Goal: Task Accomplishment & Management: Manage account settings

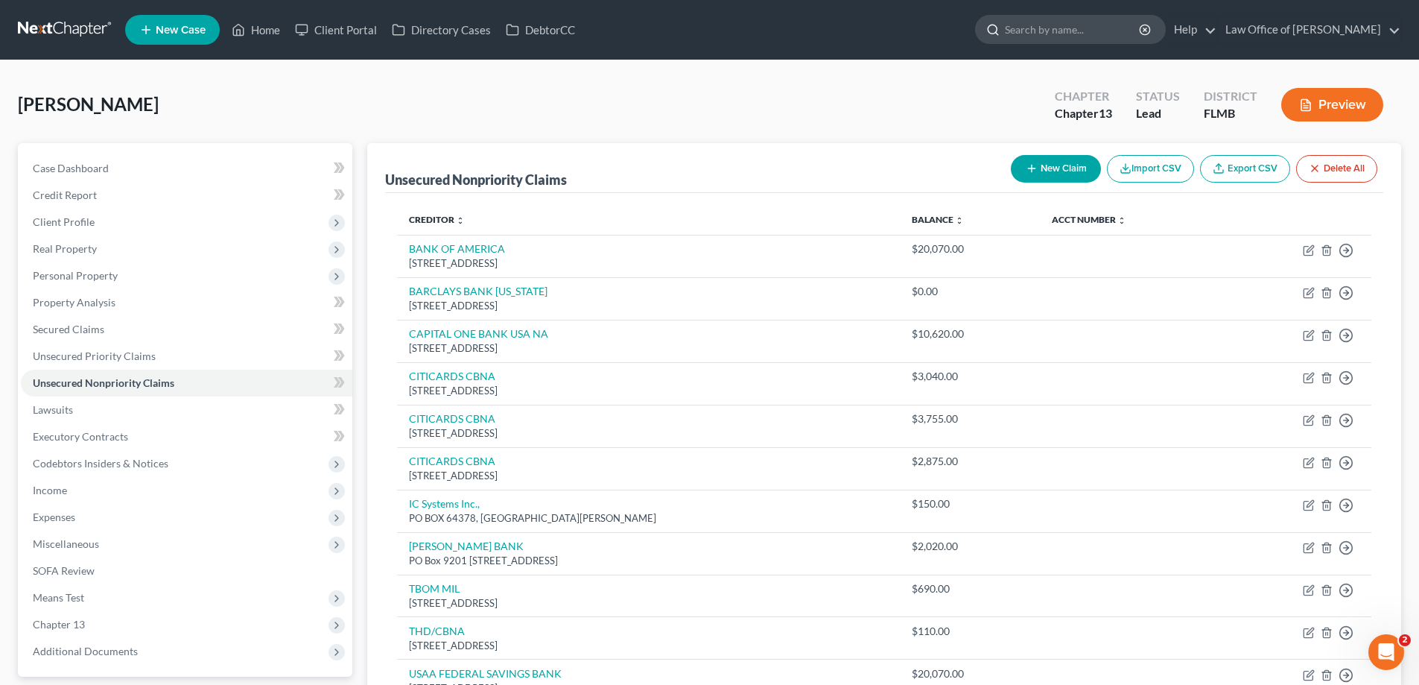
click at [1059, 33] on input "search" at bounding box center [1073, 30] width 136 height 28
type input "stephens"
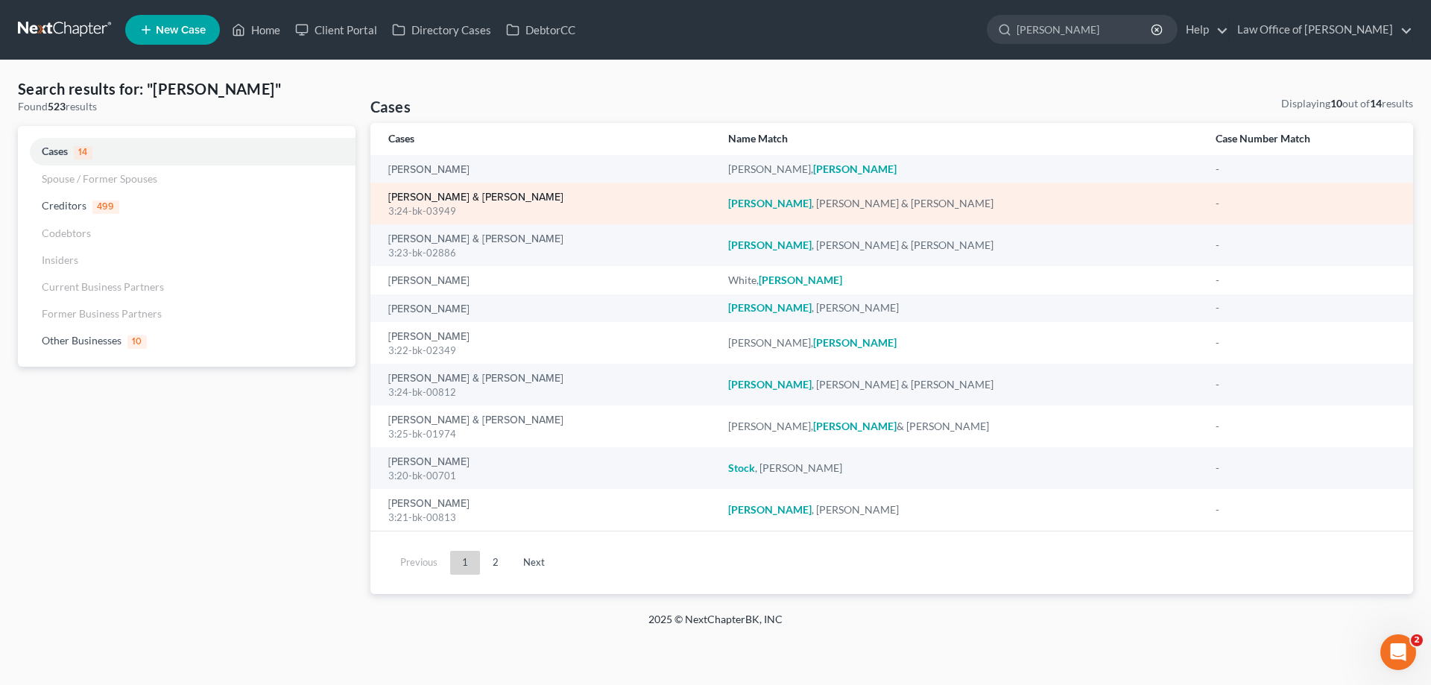
click at [424, 197] on link "[PERSON_NAME] & [PERSON_NAME]" at bounding box center [475, 197] width 175 height 10
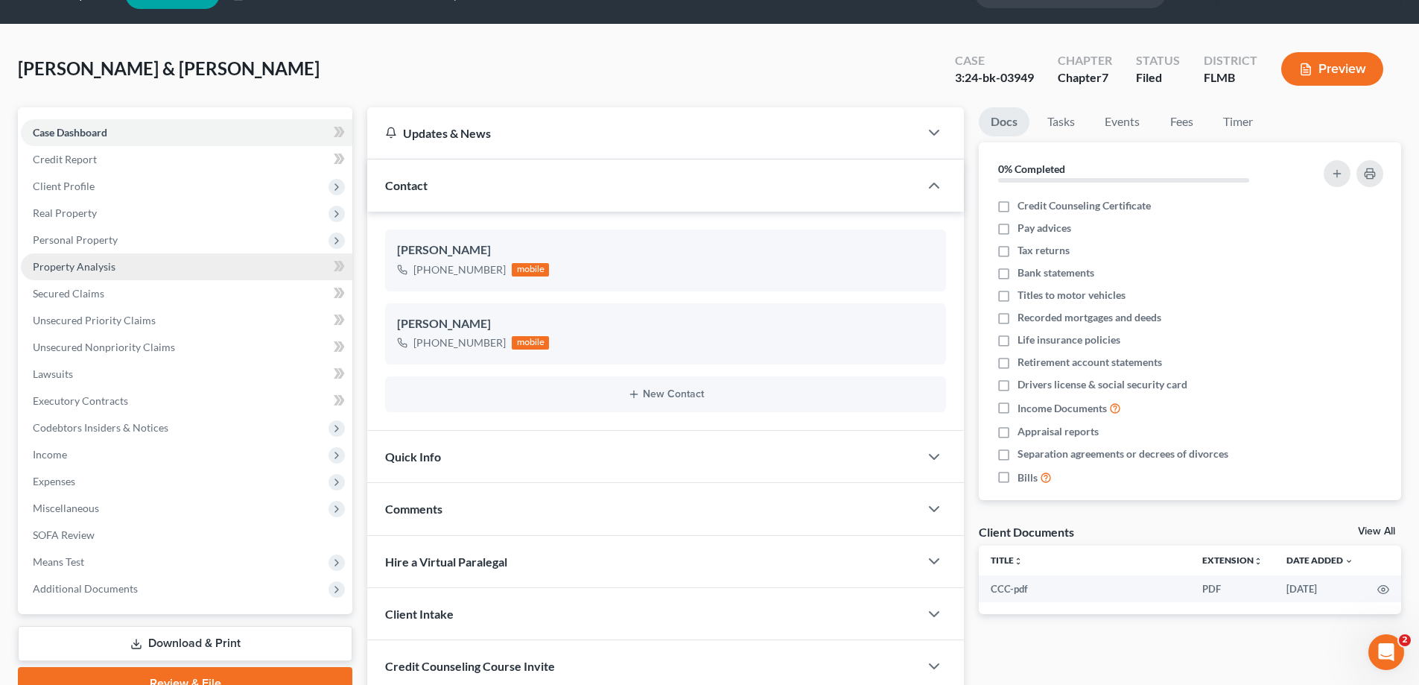
scroll to position [78, 0]
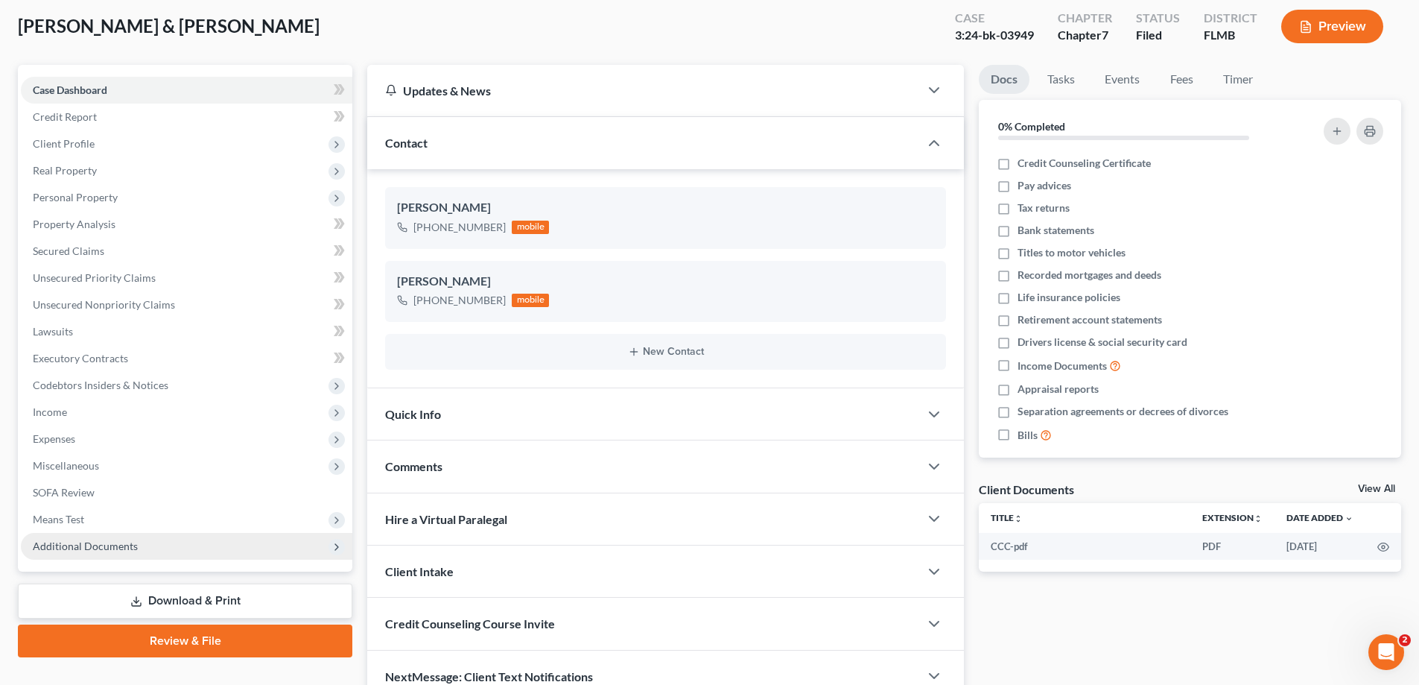
click at [216, 548] on span "Additional Documents" at bounding box center [187, 546] width 332 height 27
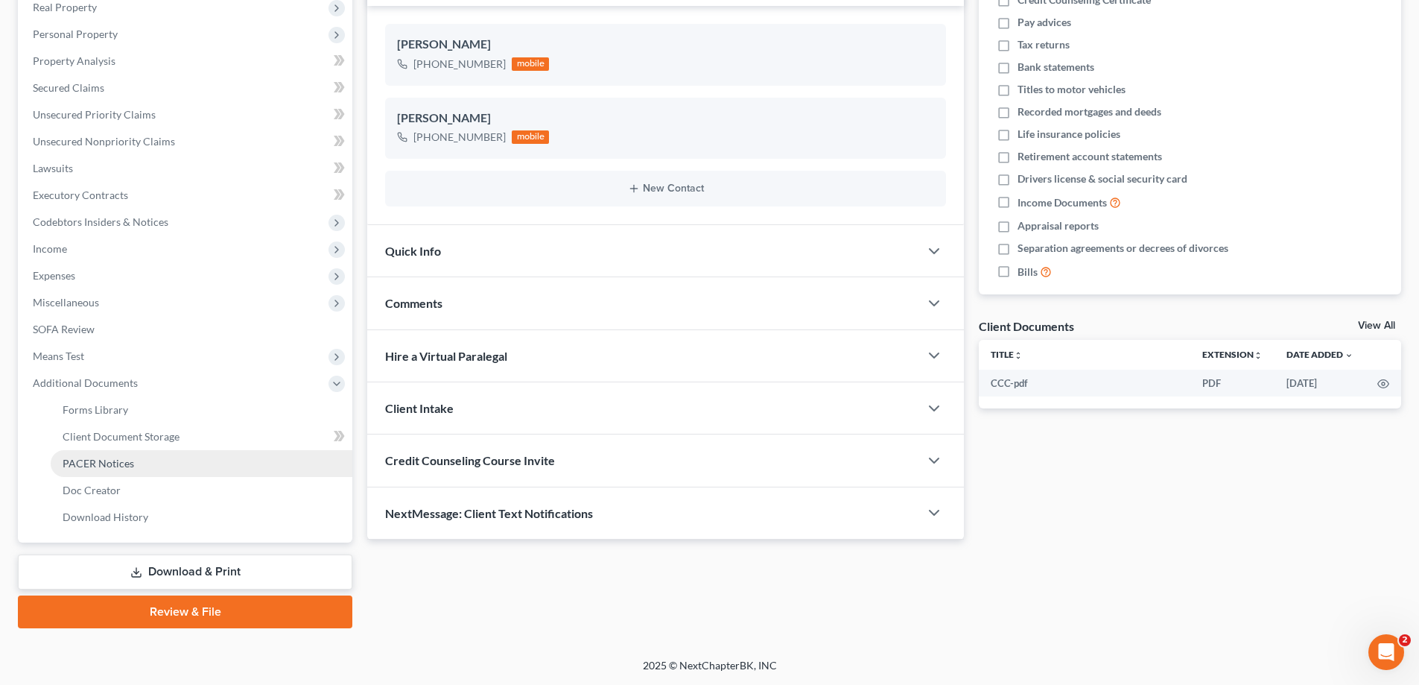
click at [177, 457] on link "PACER Notices" at bounding box center [202, 463] width 302 height 27
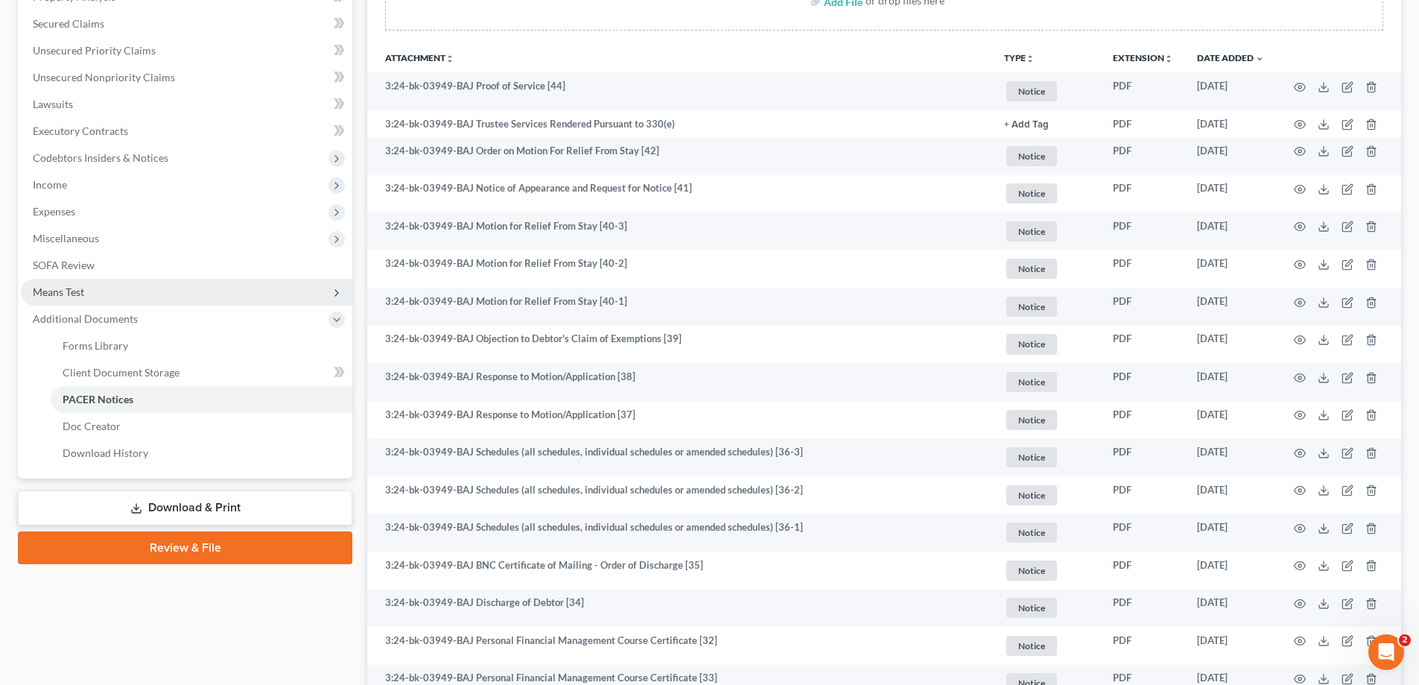
scroll to position [149, 0]
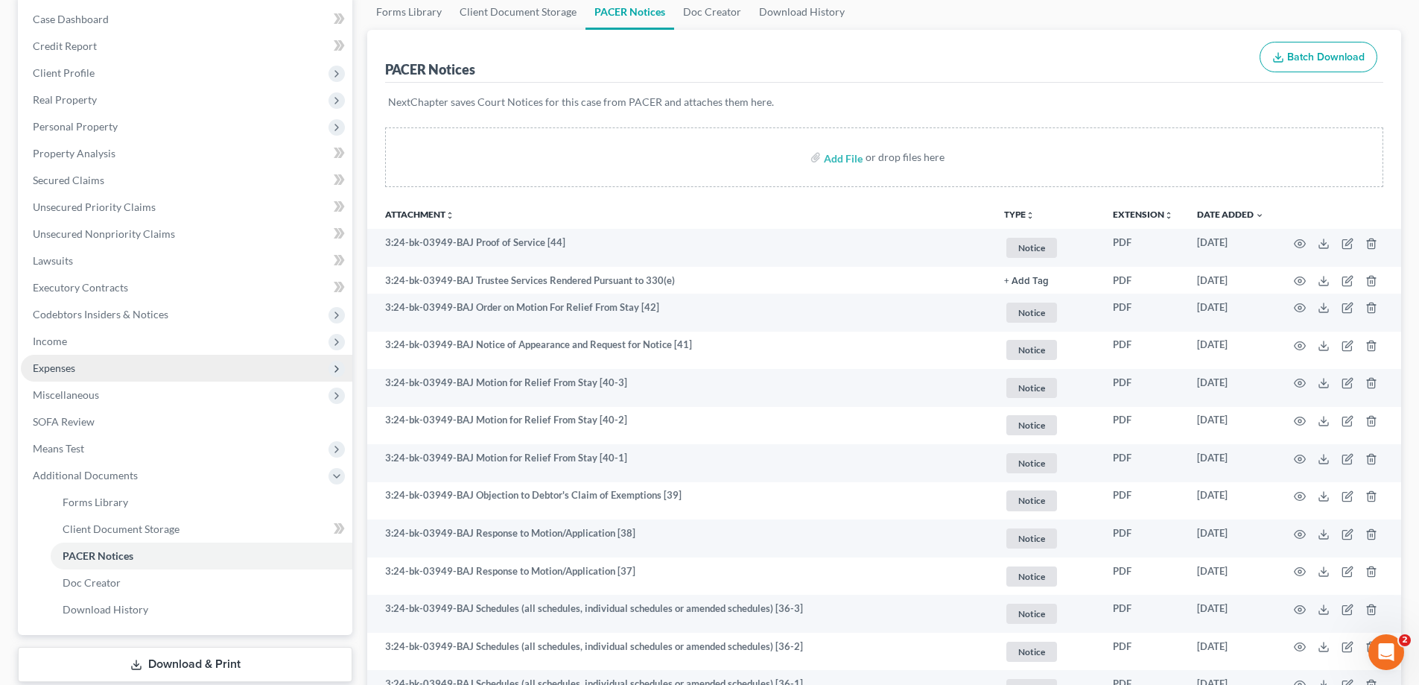
click at [74, 371] on span "Expenses" at bounding box center [54, 367] width 42 height 13
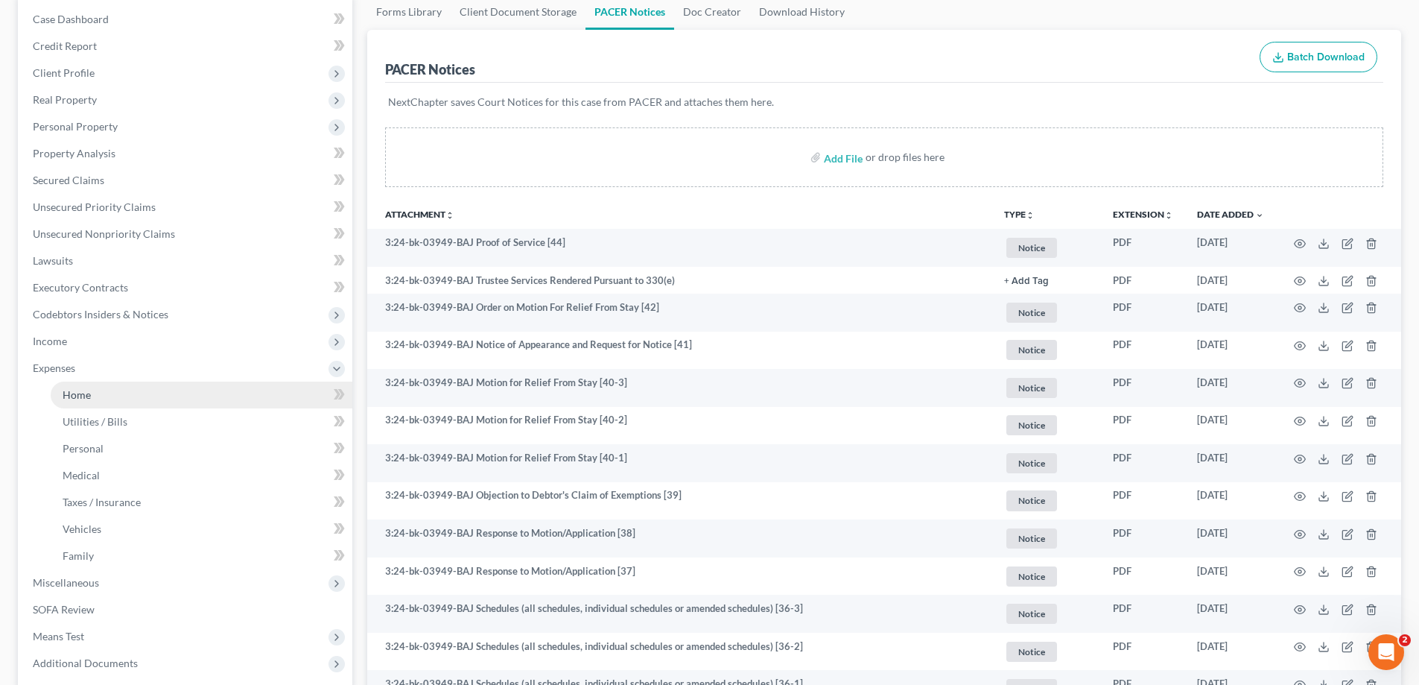
click at [98, 387] on link "Home" at bounding box center [202, 394] width 302 height 27
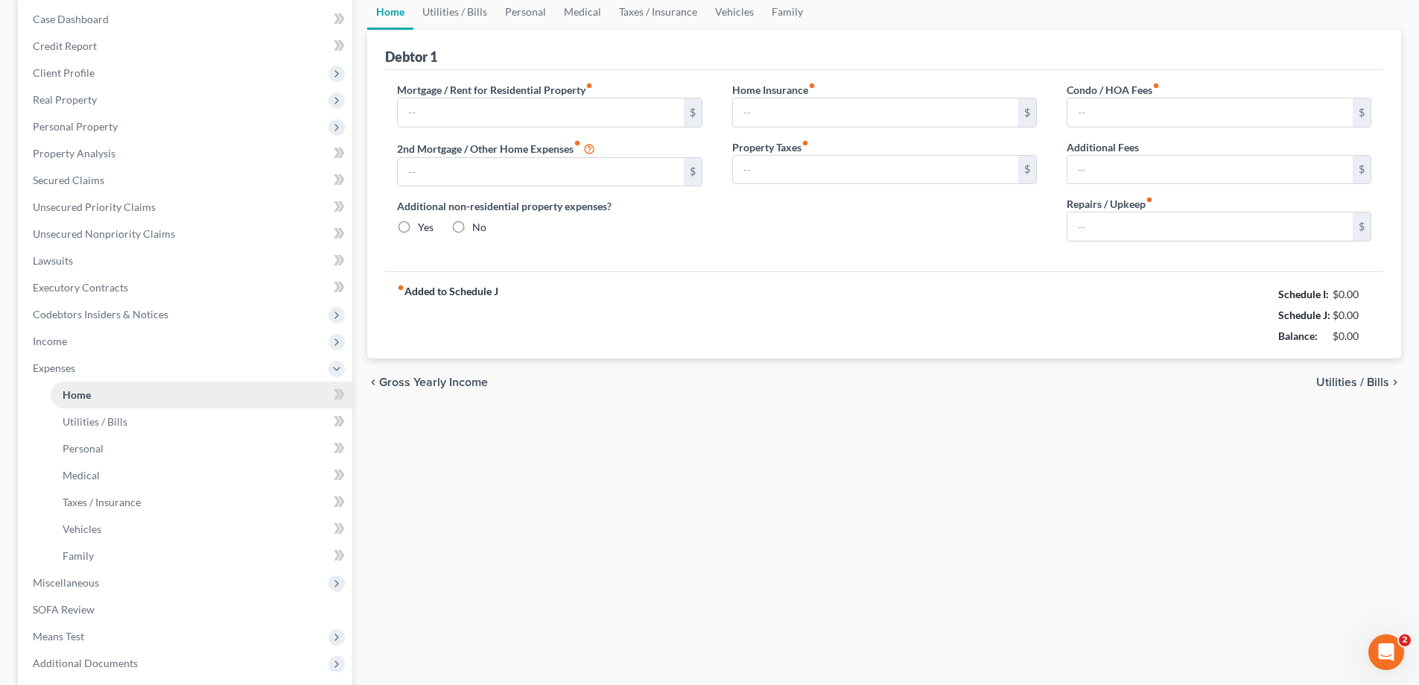
type input "3,068.98"
type input "0.00"
radio input "true"
type input "0.00"
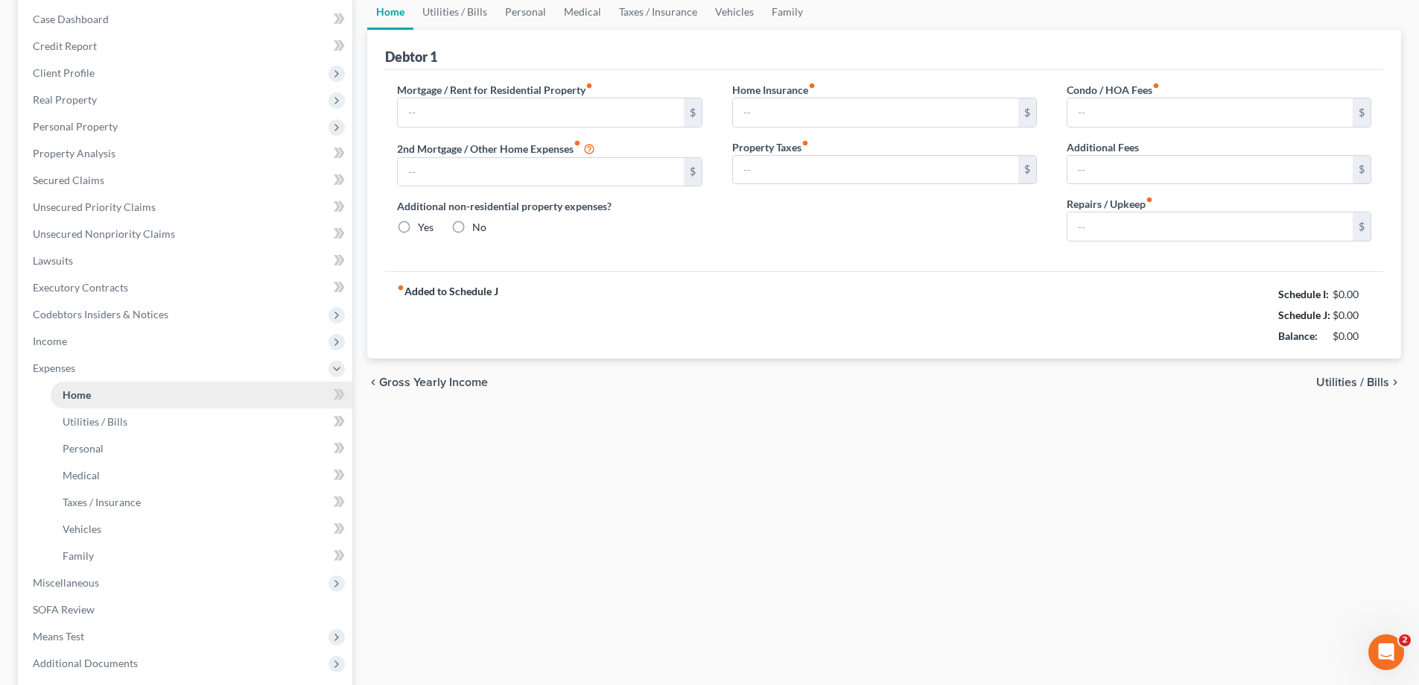
type input "0.00"
type input "150.00"
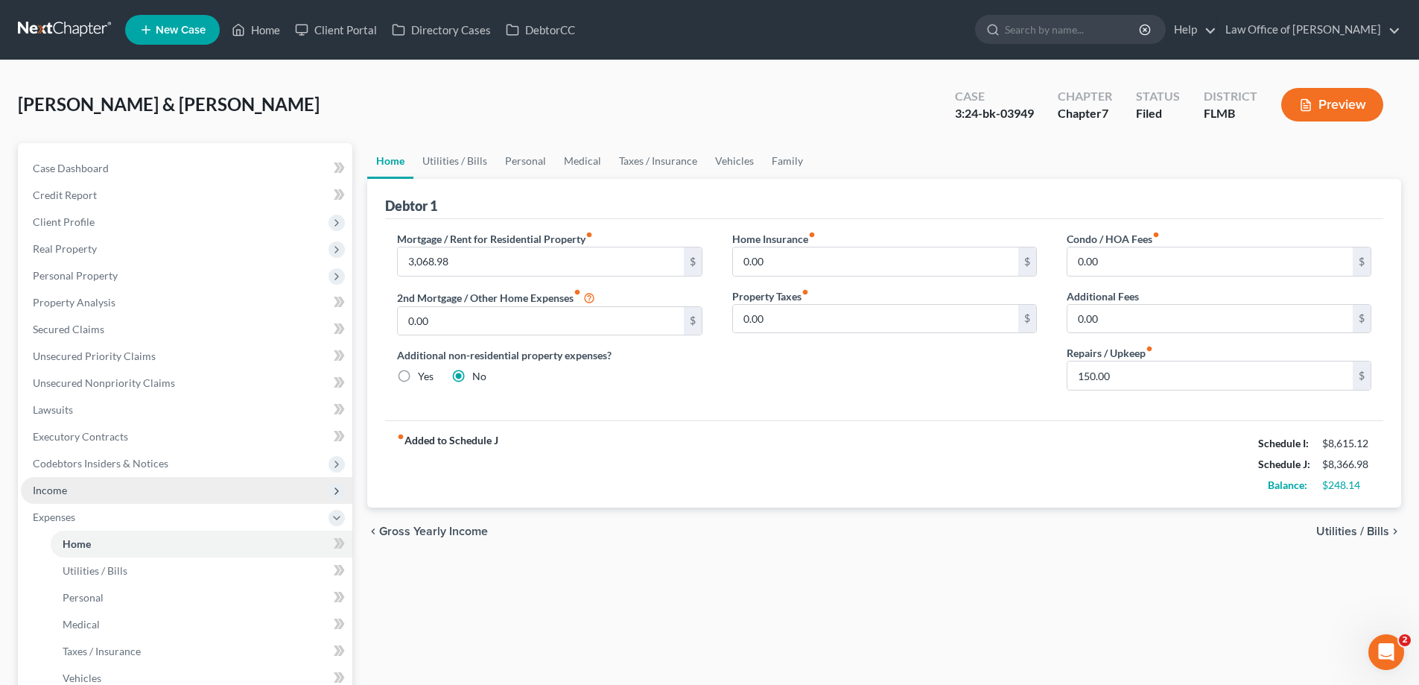
click at [69, 487] on span "Income" at bounding box center [187, 490] width 332 height 27
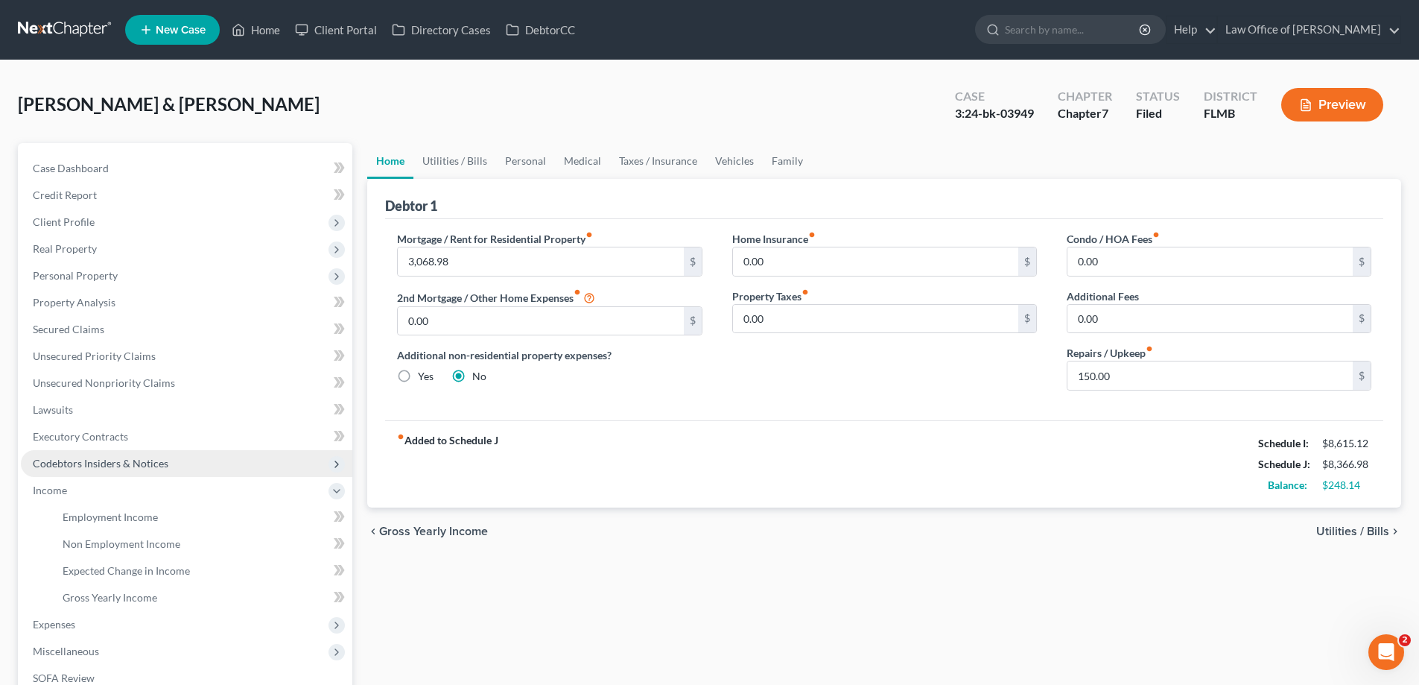
click at [110, 465] on span "Codebtors Insiders & Notices" at bounding box center [101, 463] width 136 height 13
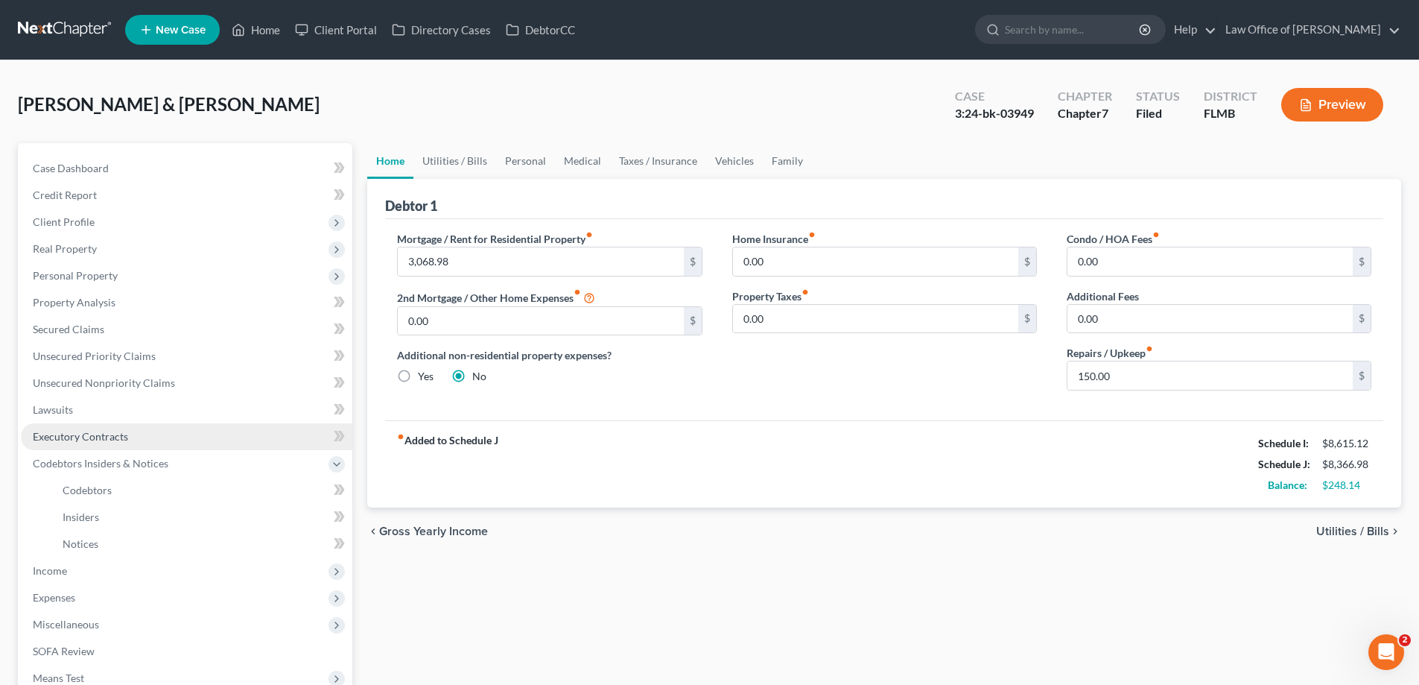
click at [206, 434] on link "Executory Contracts" at bounding box center [187, 436] width 332 height 27
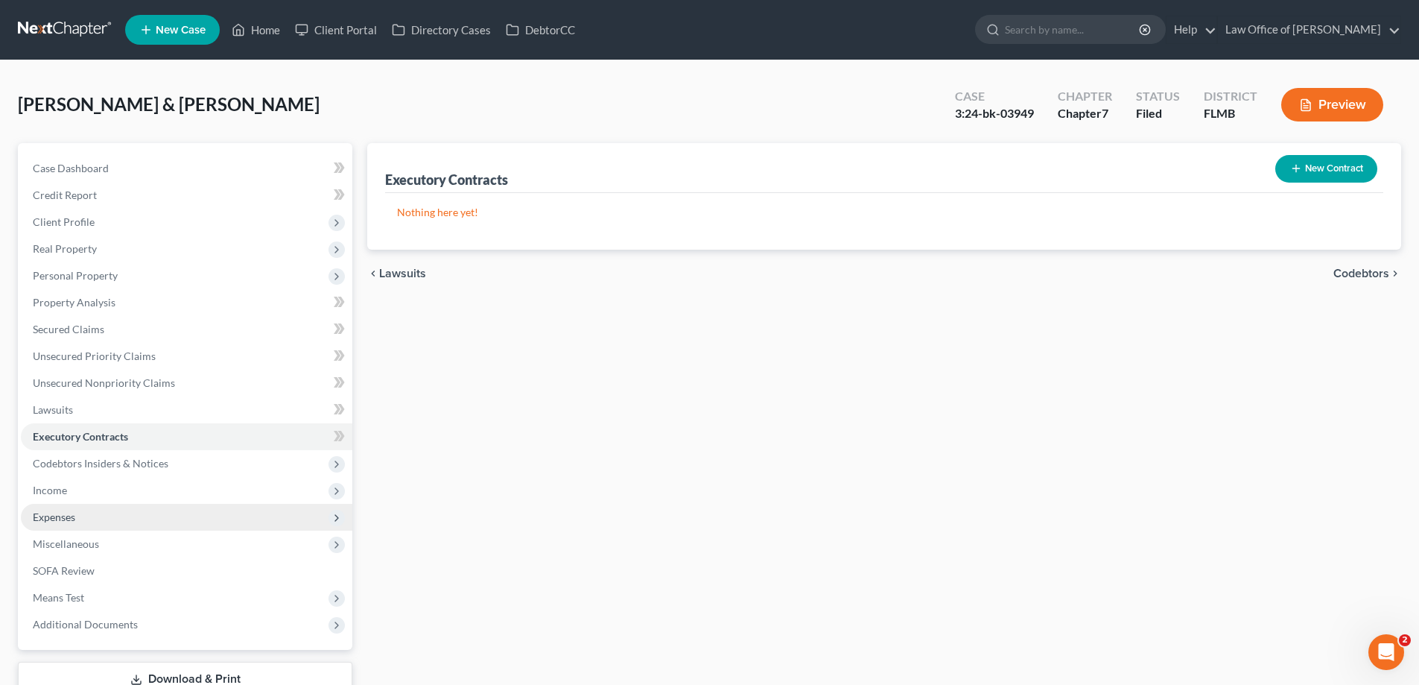
click at [106, 521] on span "Expenses" at bounding box center [187, 517] width 332 height 27
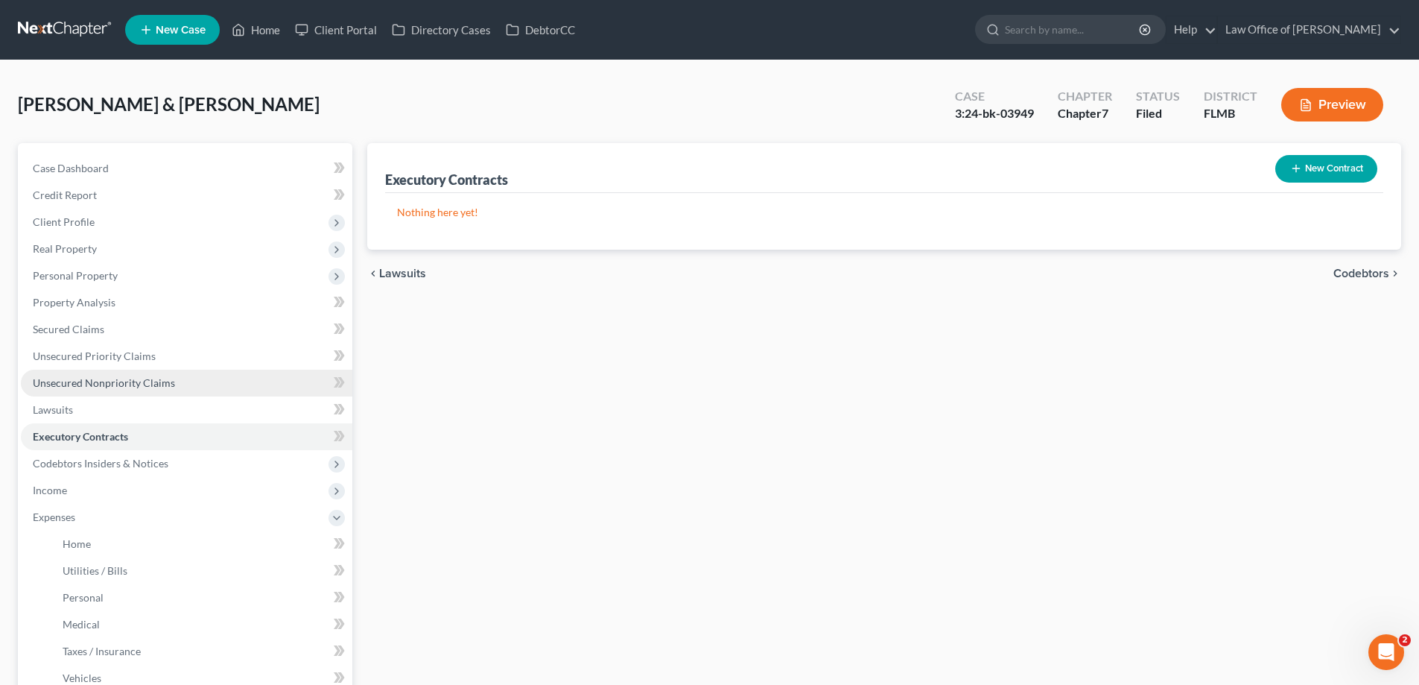
click at [89, 376] on span "Unsecured Nonpriority Claims" at bounding box center [104, 382] width 142 height 13
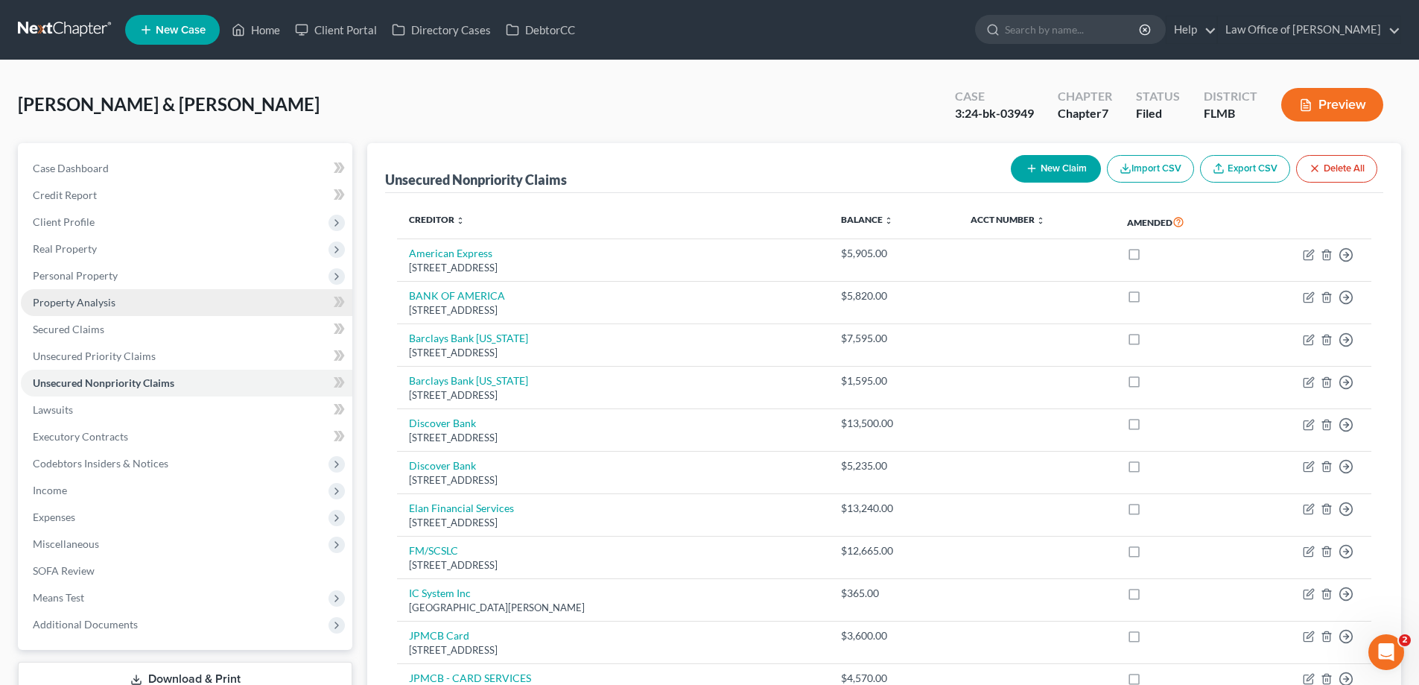
click at [65, 294] on link "Property Analysis" at bounding box center [187, 302] width 332 height 27
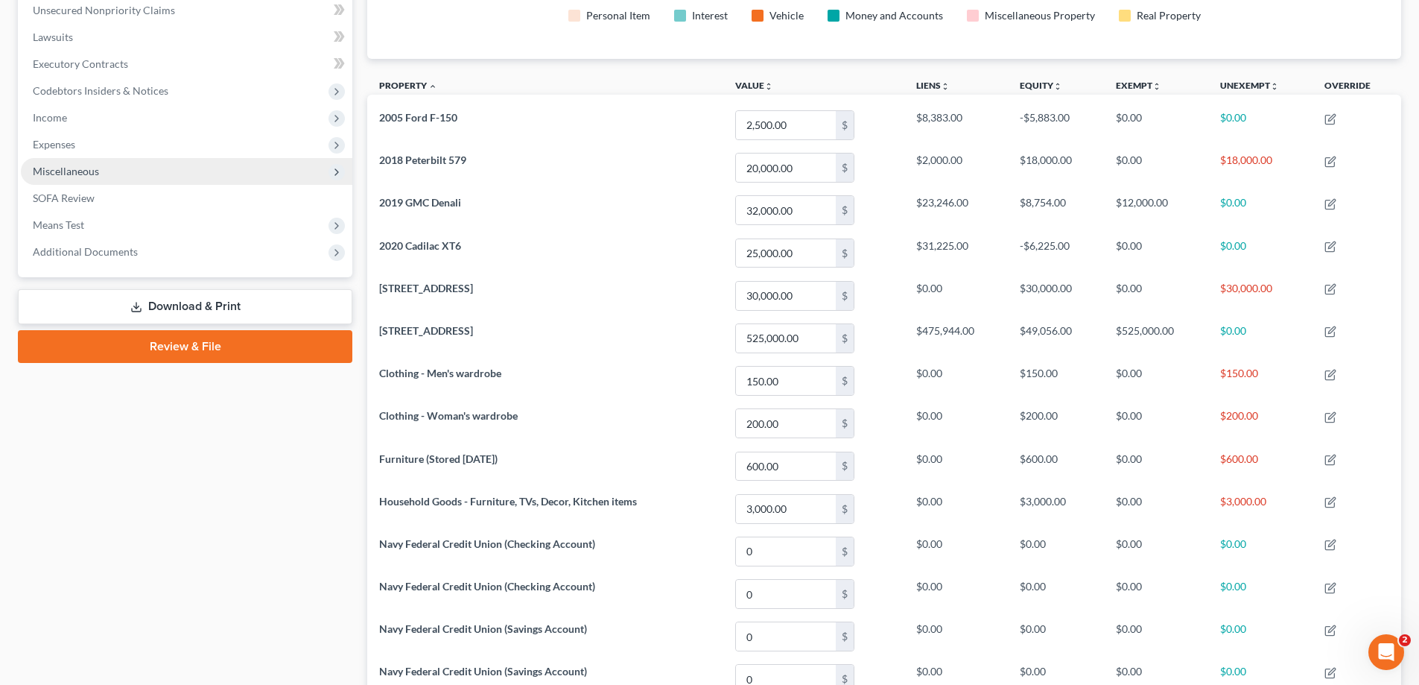
scroll to position [75, 0]
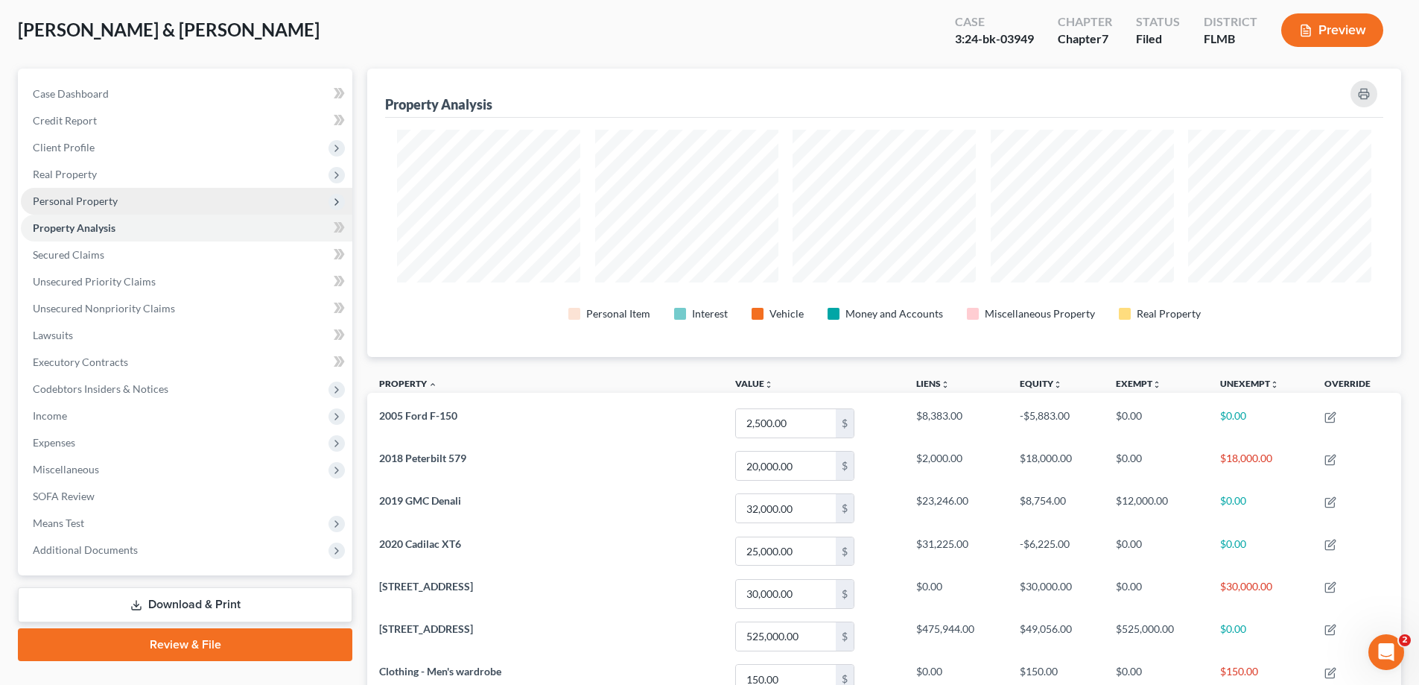
click at [80, 199] on span "Personal Property" at bounding box center [75, 200] width 85 height 13
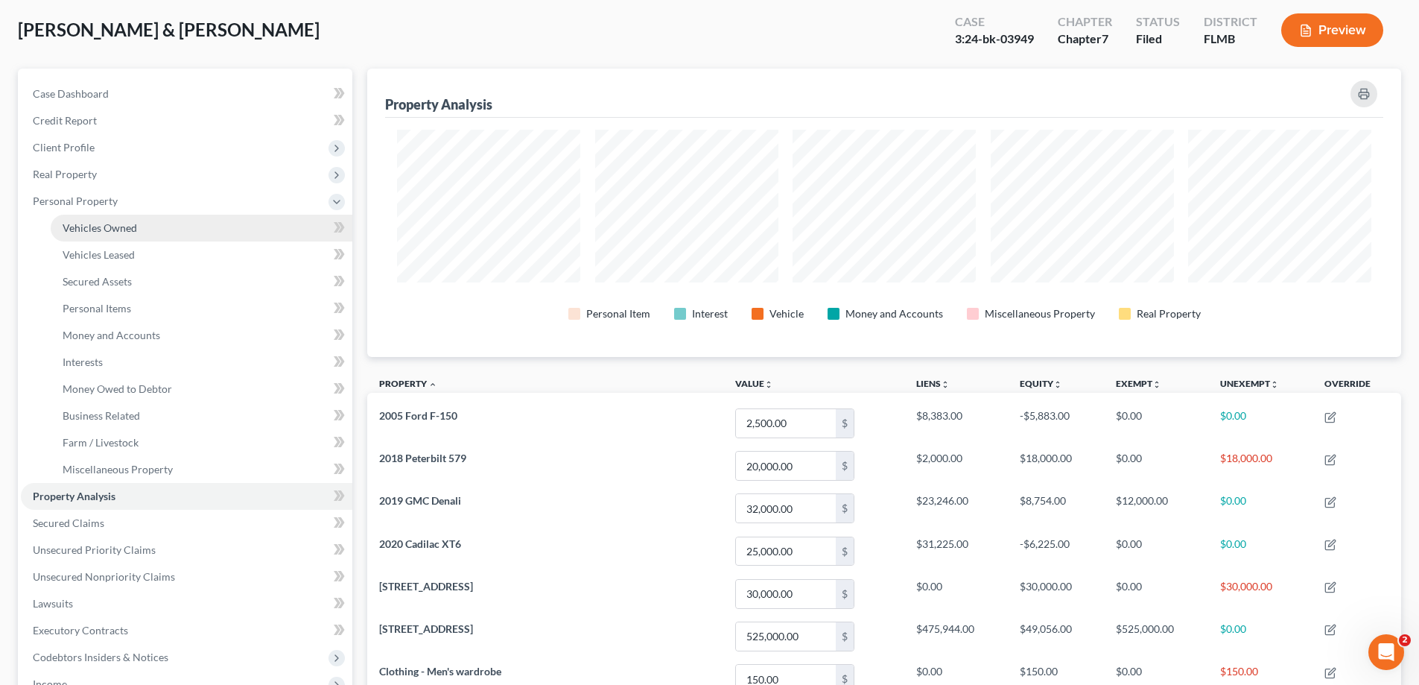
click at [80, 222] on span "Vehicles Owned" at bounding box center [100, 227] width 75 height 13
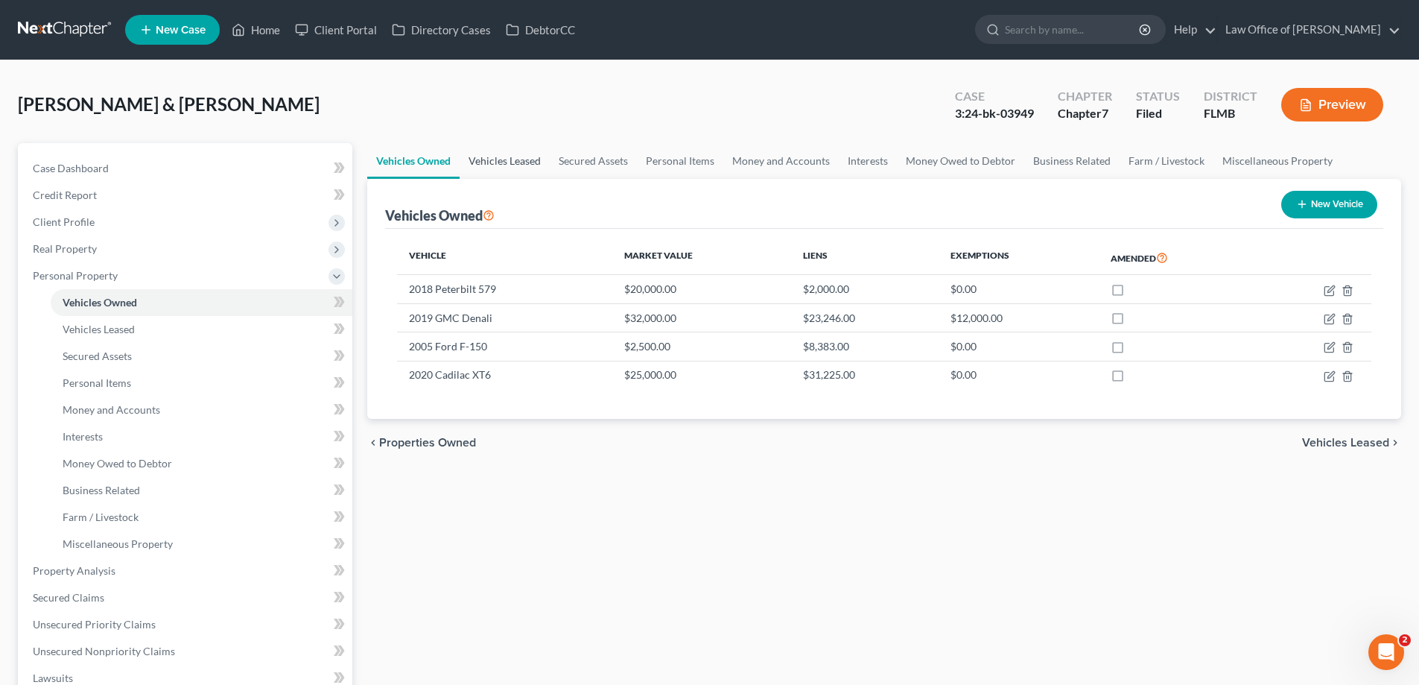
click at [508, 155] on link "Vehicles Leased" at bounding box center [505, 161] width 90 height 36
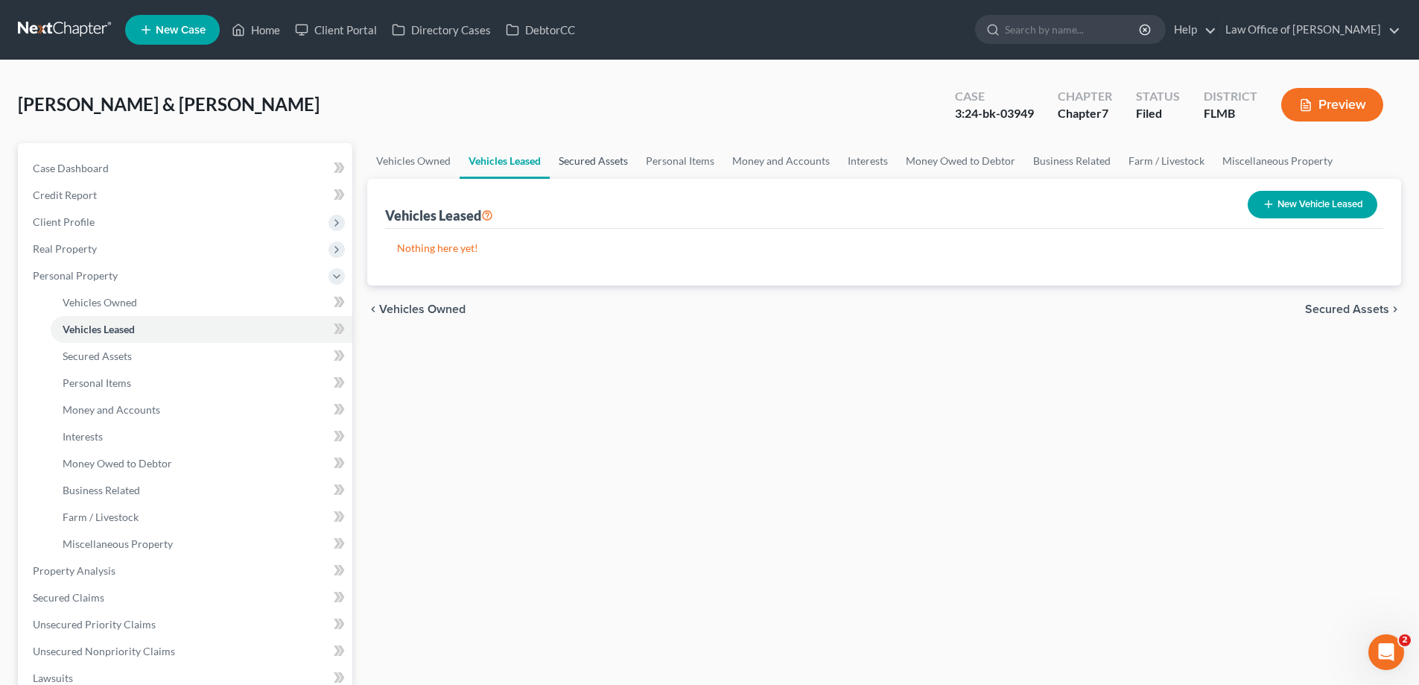
click at [592, 153] on link "Secured Assets" at bounding box center [593, 161] width 87 height 36
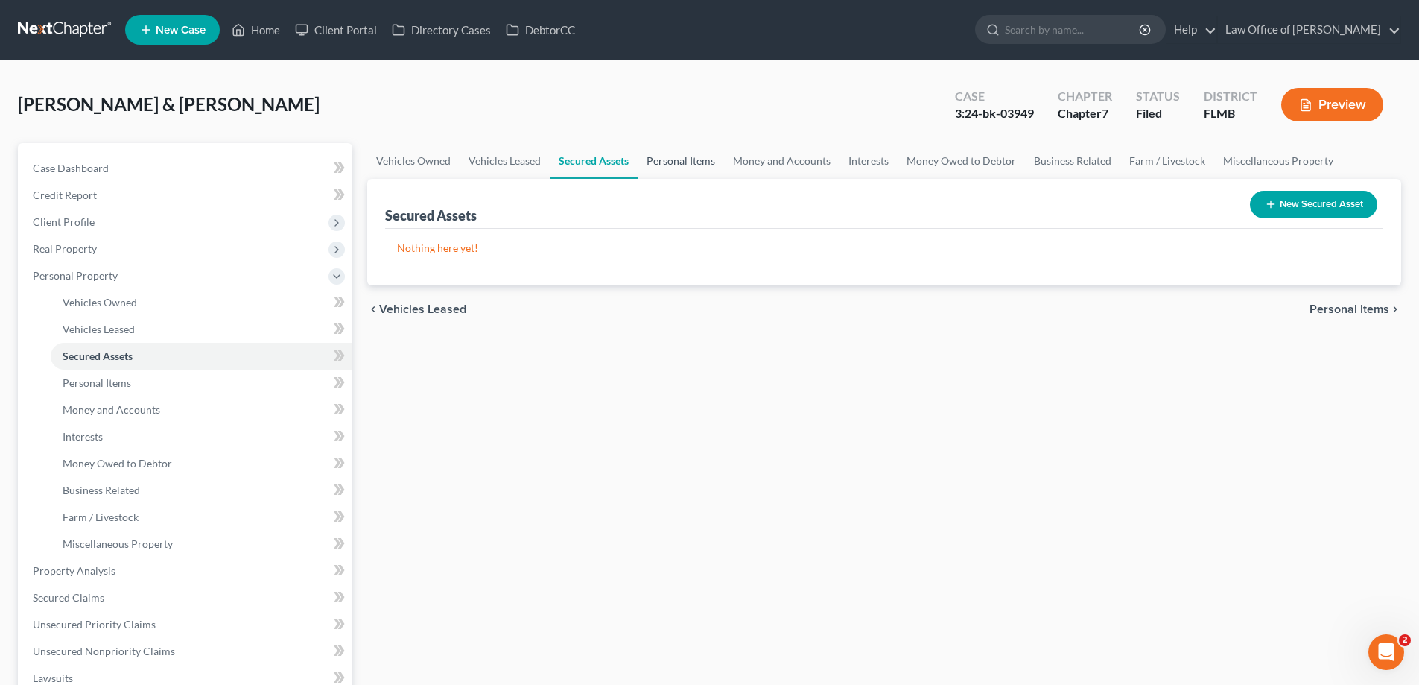
click at [694, 159] on link "Personal Items" at bounding box center [681, 161] width 86 height 36
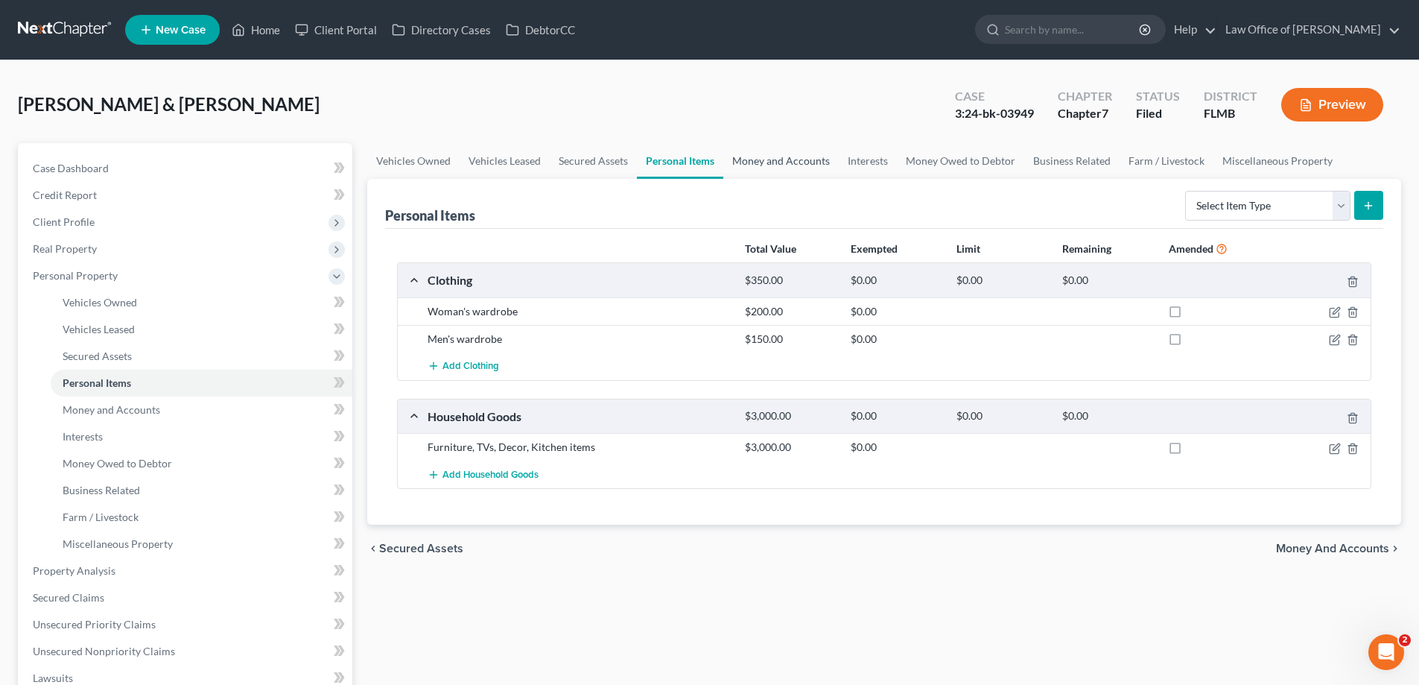
click at [775, 168] on link "Money and Accounts" at bounding box center [780, 161] width 115 height 36
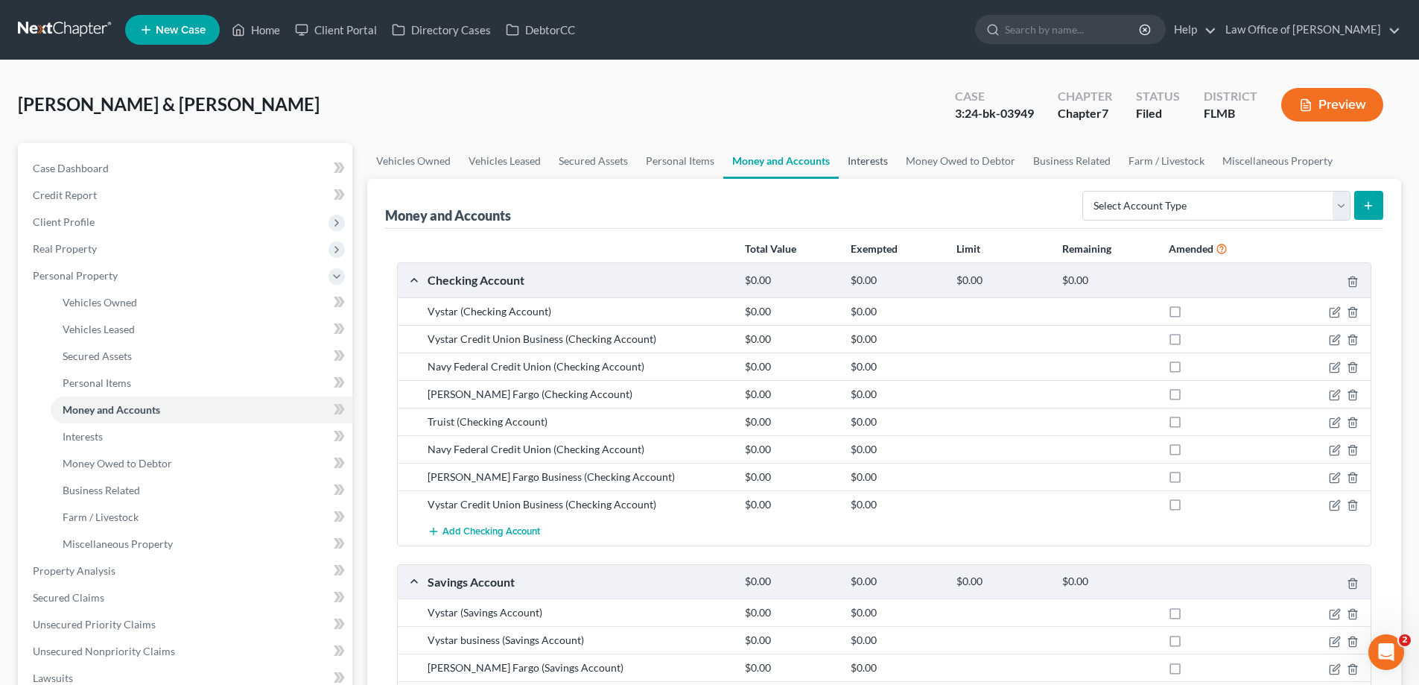
click at [870, 160] on link "Interests" at bounding box center [868, 161] width 58 height 36
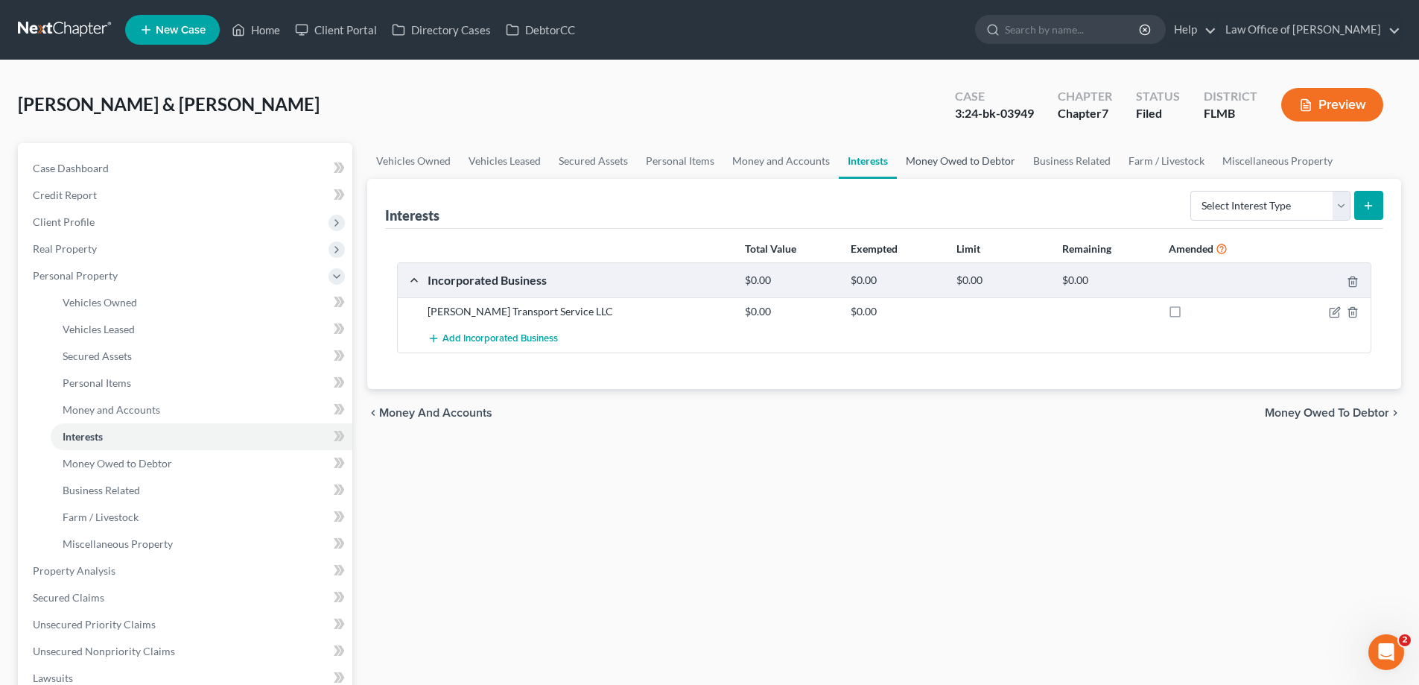
click at [940, 162] on link "Money Owed to Debtor" at bounding box center [960, 161] width 127 height 36
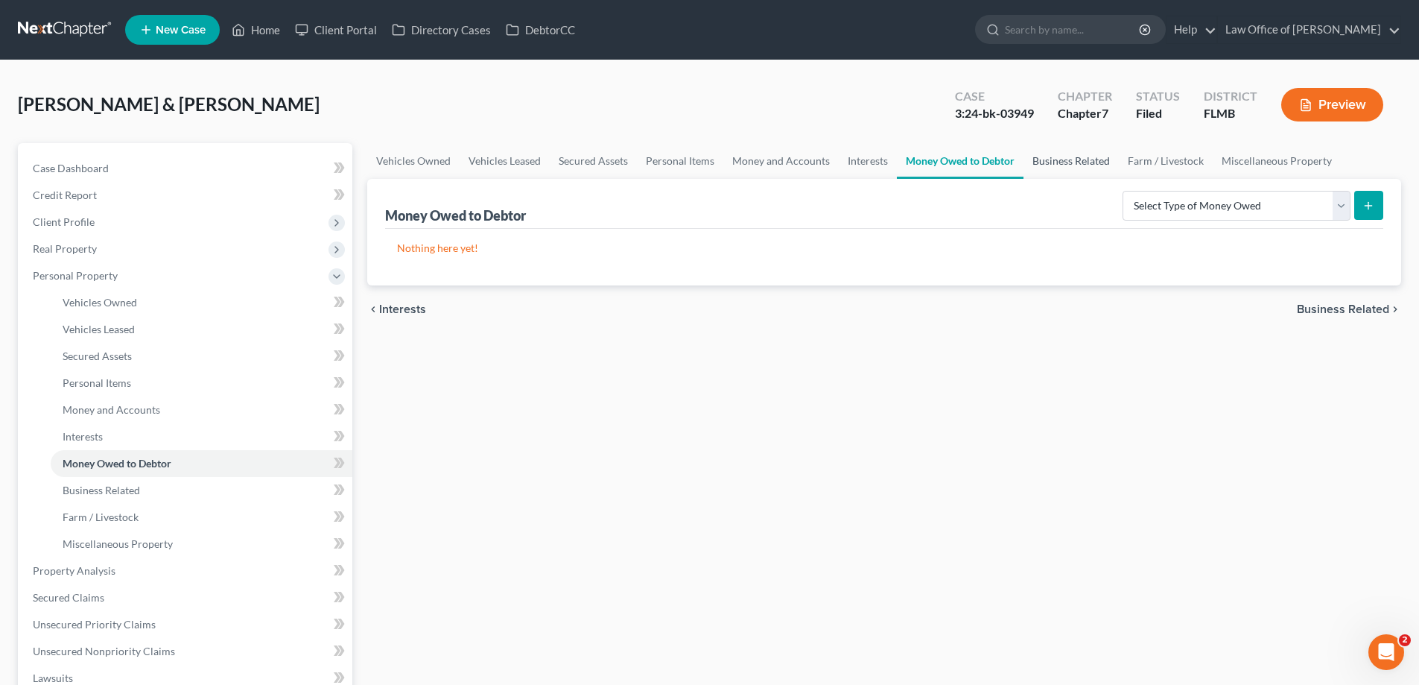
click at [1081, 158] on link "Business Related" at bounding box center [1071, 161] width 95 height 36
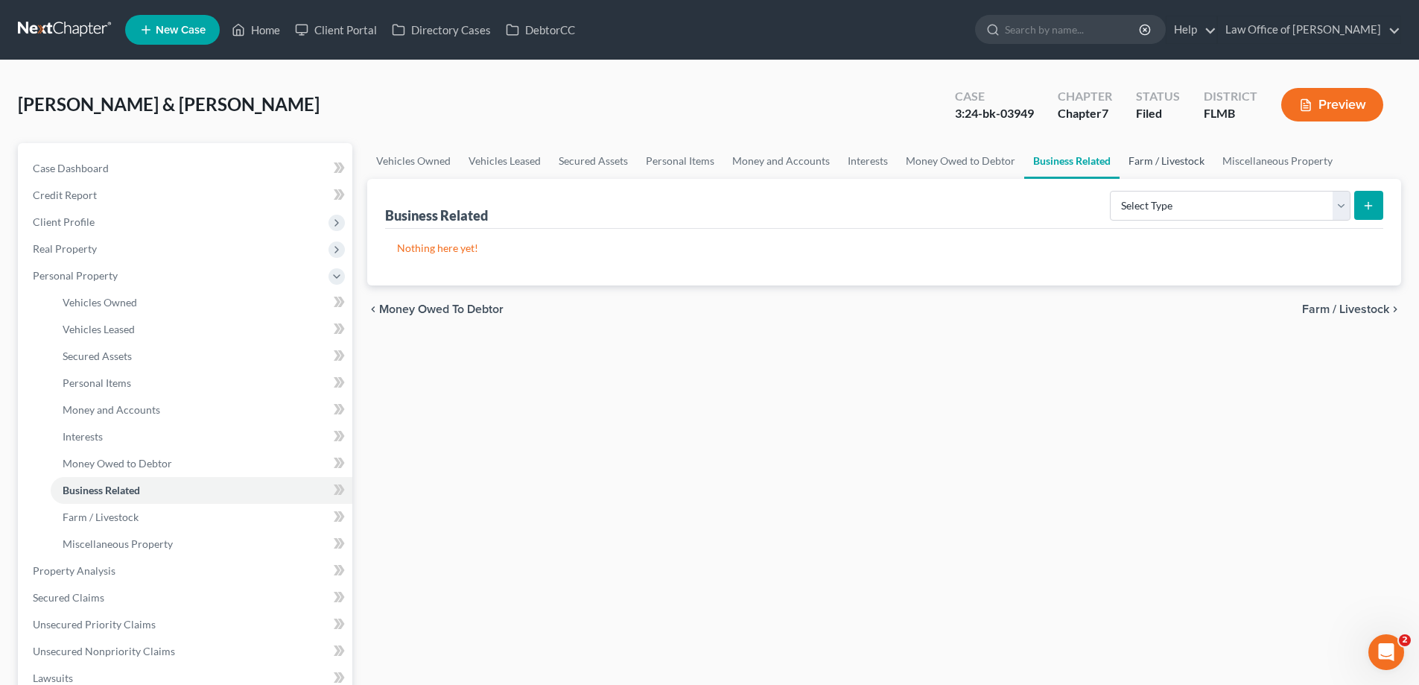
click at [1179, 162] on link "Farm / Livestock" at bounding box center [1167, 161] width 94 height 36
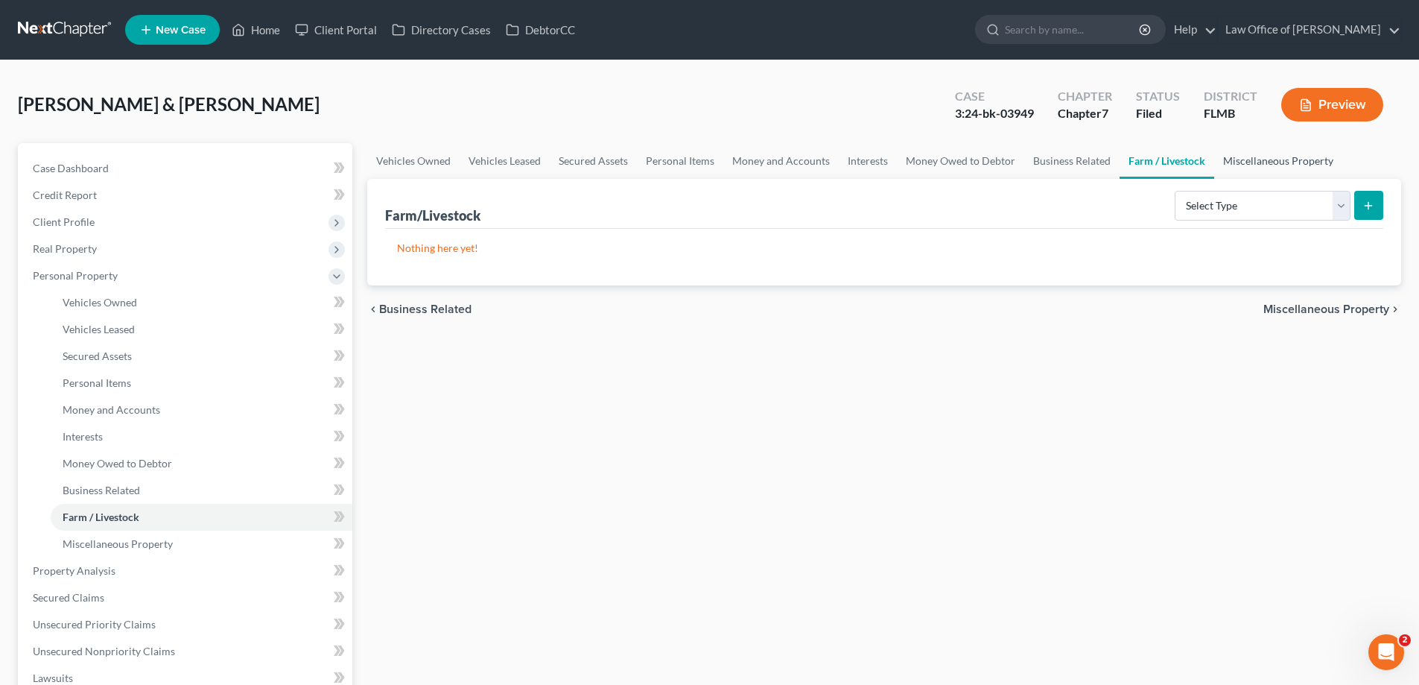
click at [1296, 153] on link "Miscellaneous Property" at bounding box center [1279, 161] width 128 height 36
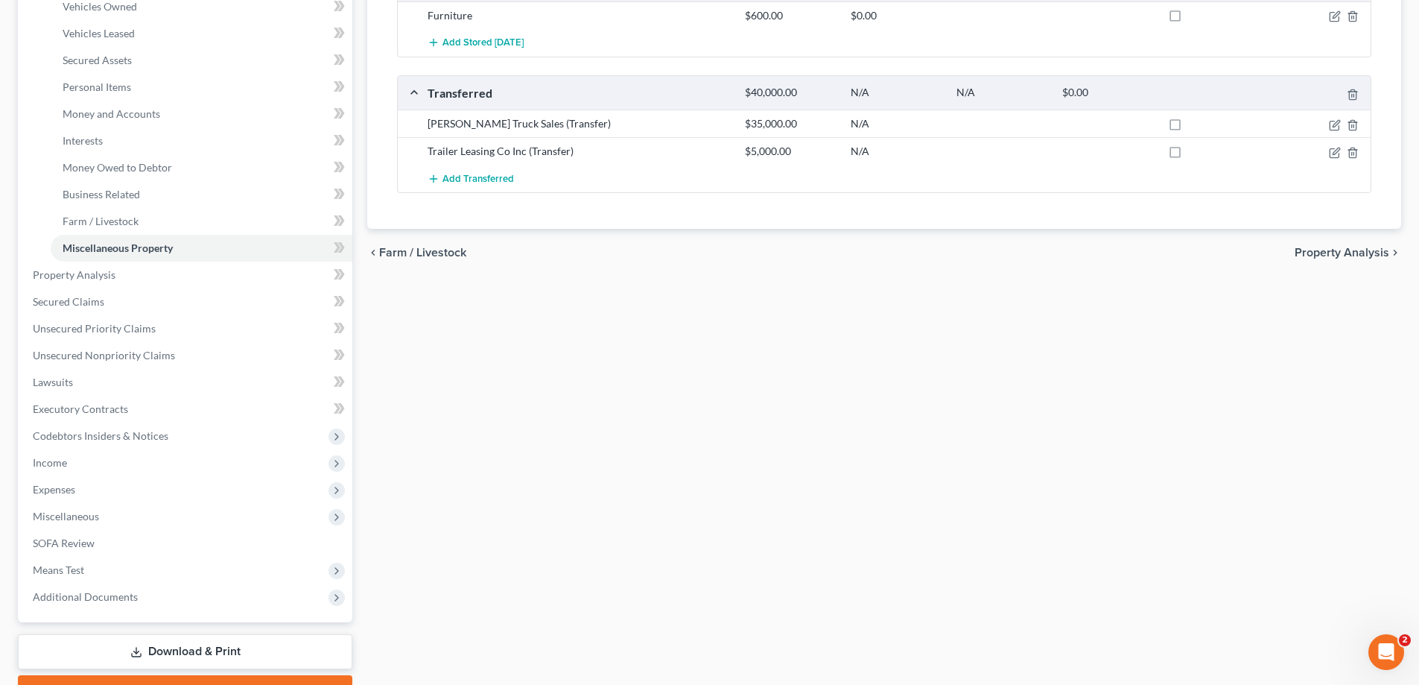
scroll to position [298, 0]
click at [130, 276] on link "Property Analysis" at bounding box center [187, 272] width 332 height 27
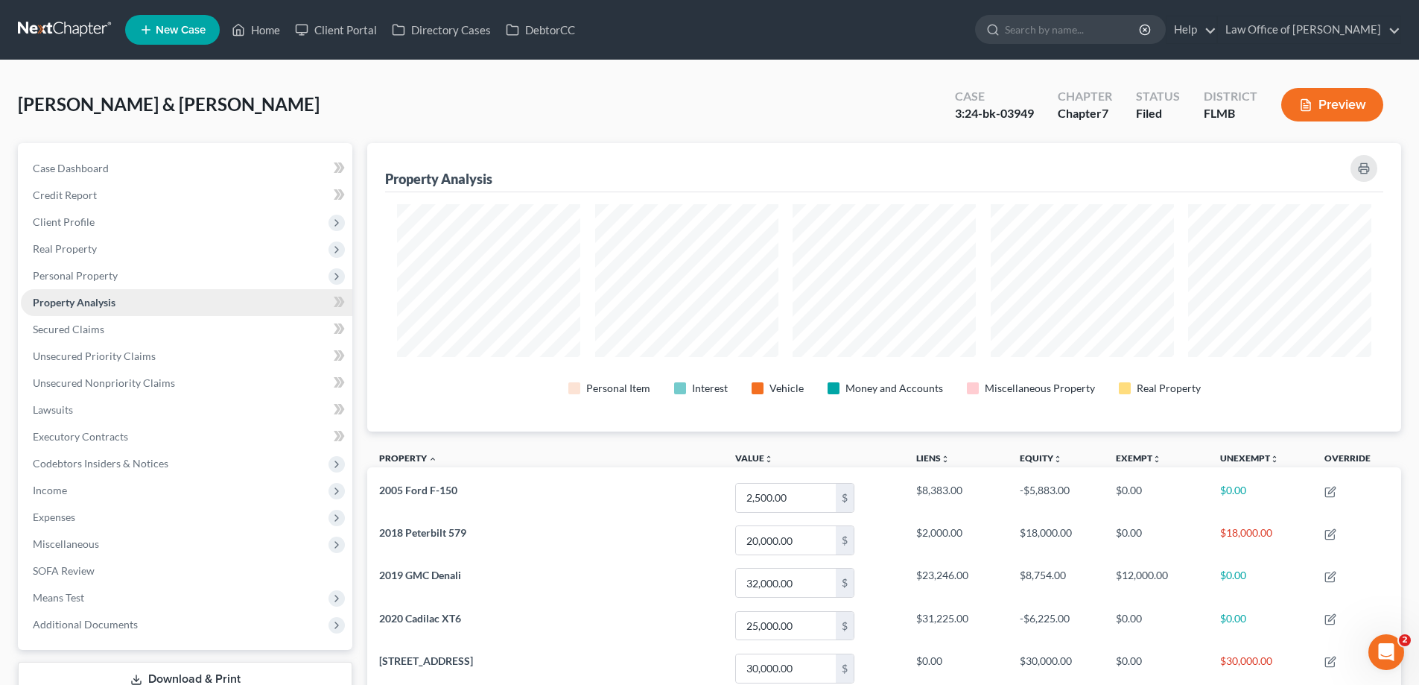
scroll to position [288, 1034]
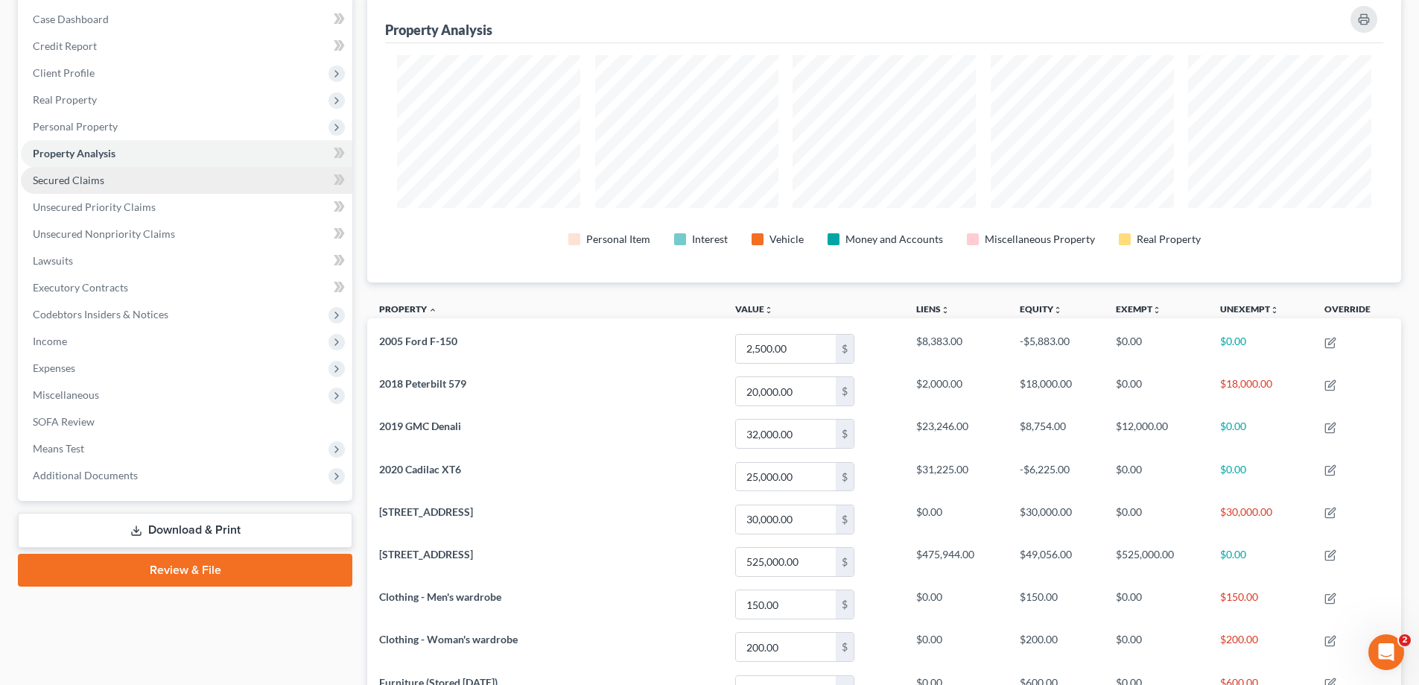
click at [104, 181] on link "Secured Claims" at bounding box center [187, 180] width 332 height 27
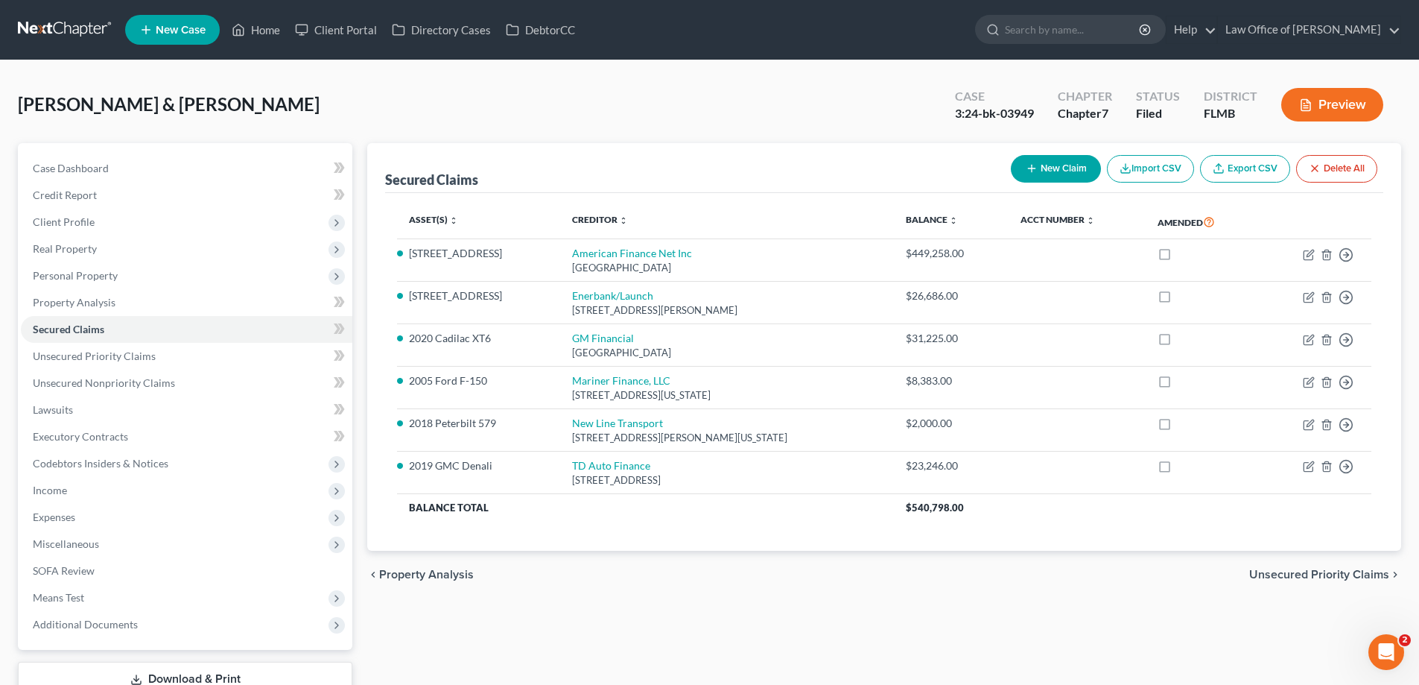
click at [59, 28] on link at bounding box center [65, 29] width 95 height 27
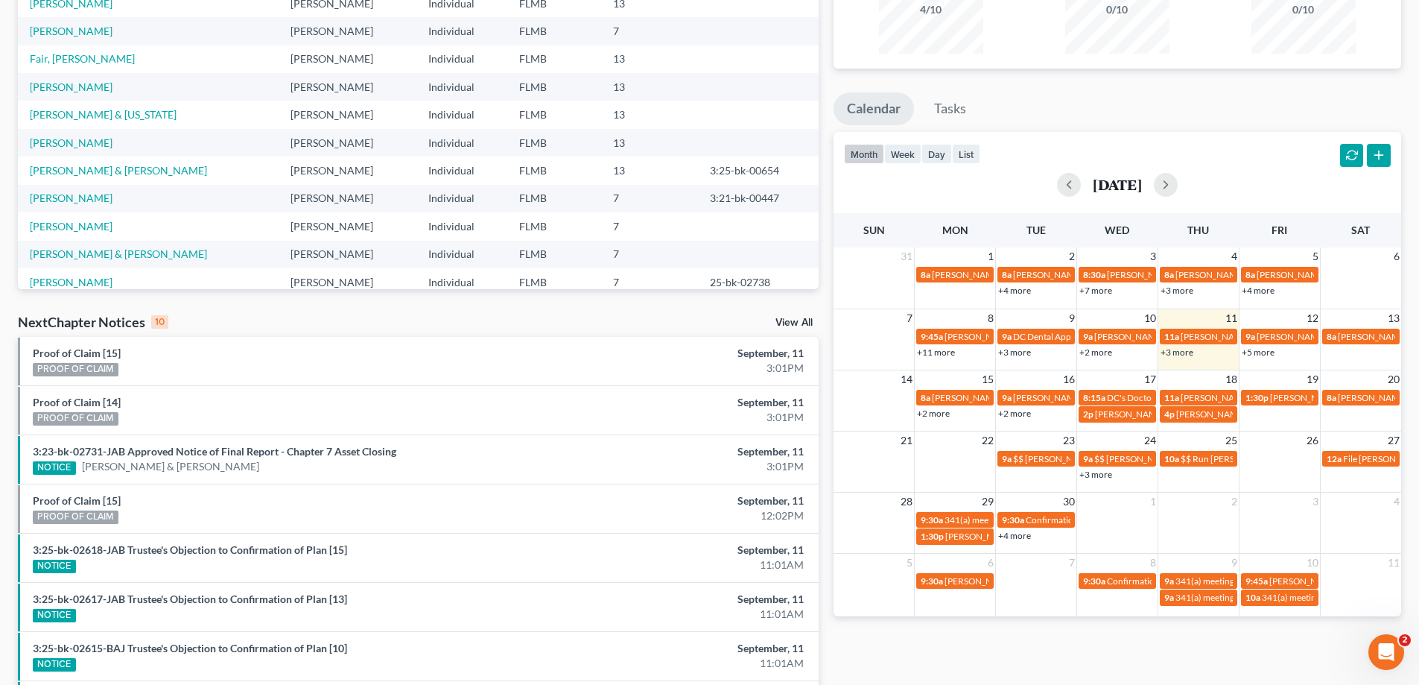
click at [1011, 411] on link "+2 more" at bounding box center [1014, 413] width 33 height 11
click at [939, 410] on link "+2 more" at bounding box center [933, 413] width 33 height 11
click at [1261, 352] on link "+5 more" at bounding box center [1258, 351] width 33 height 11
click at [1106, 352] on link "+2 more" at bounding box center [1096, 351] width 33 height 11
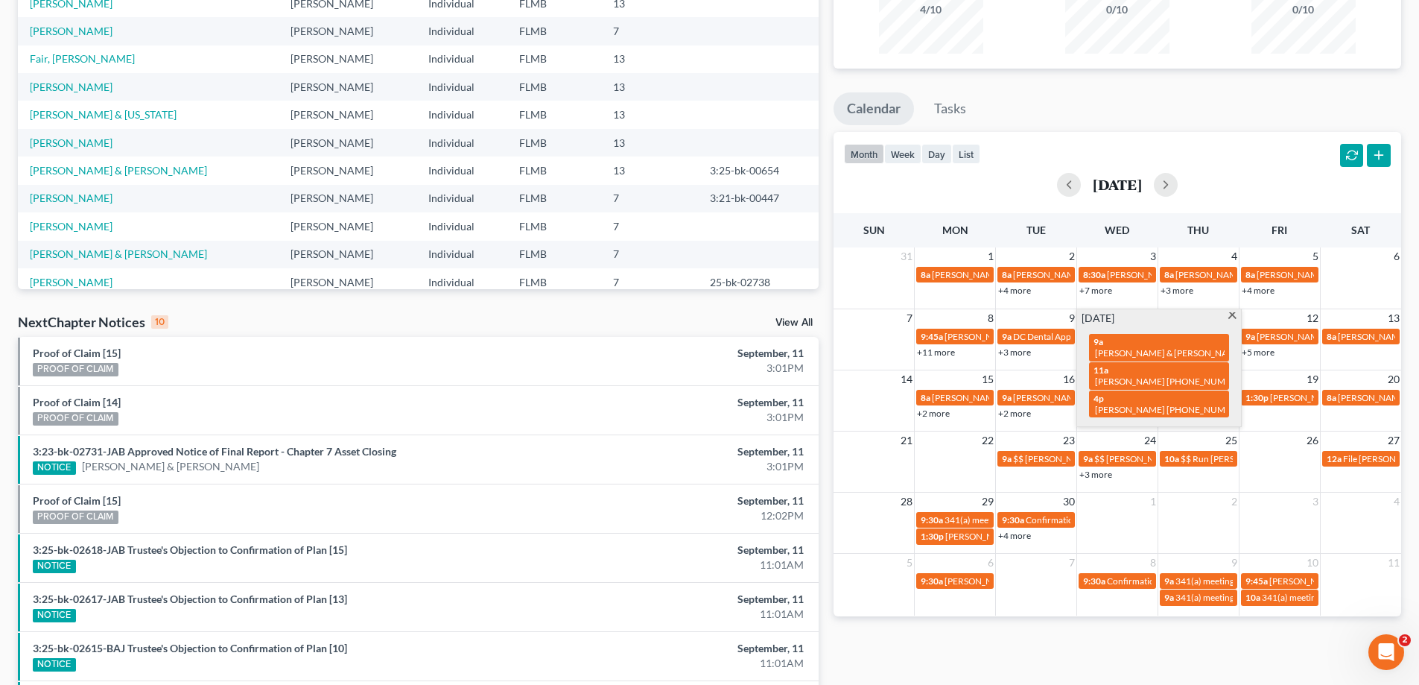
click at [1326, 325] on td "13" at bounding box center [1360, 317] width 81 height 19
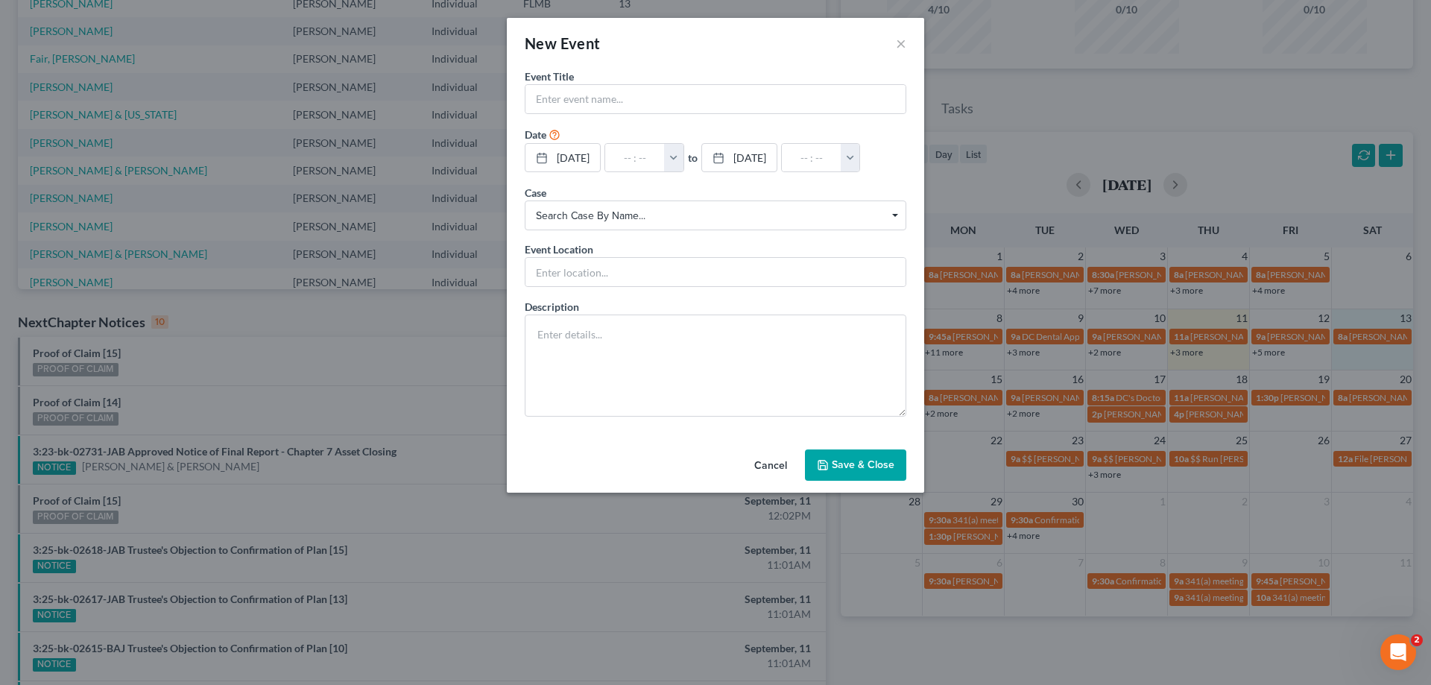
click at [1190, 354] on div "New Event × Event Title * Date [DATE] close Date [DATE] Time 12:00 AM chevron_l…" at bounding box center [715, 342] width 1431 height 685
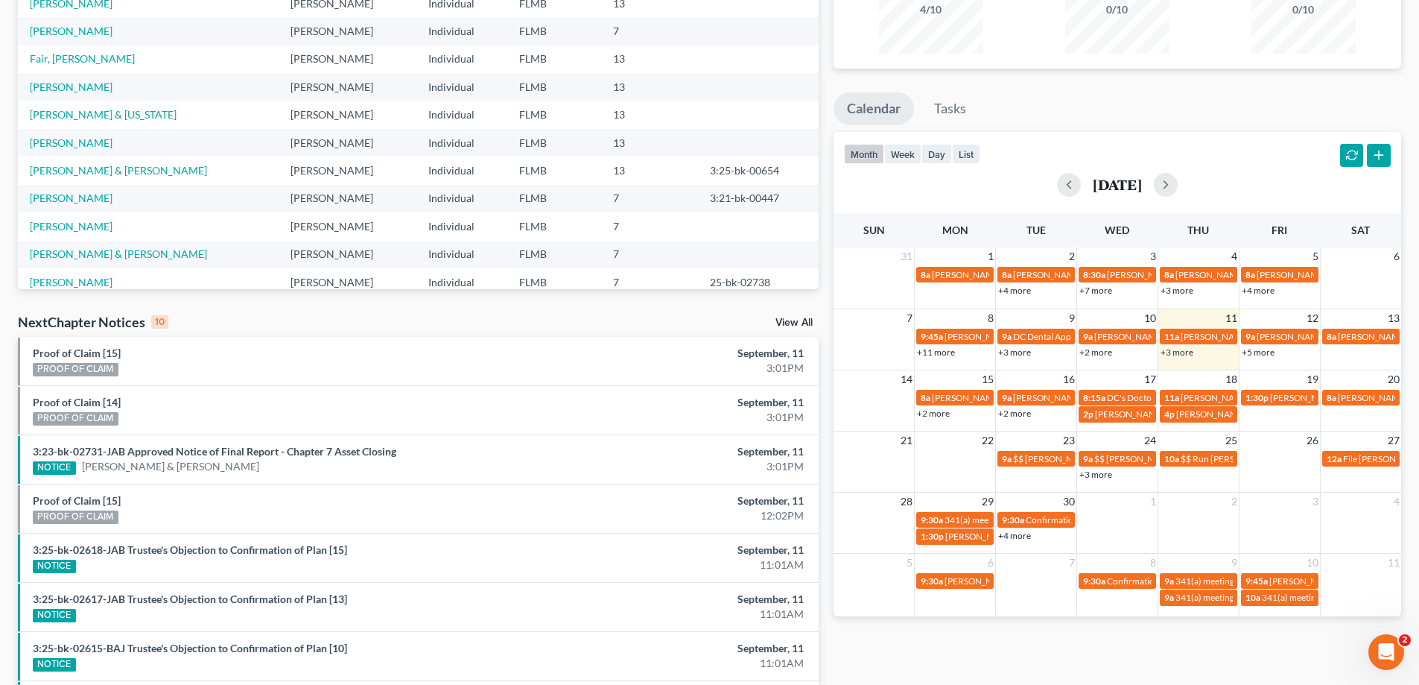
click at [1190, 353] on link "+3 more" at bounding box center [1177, 351] width 33 height 11
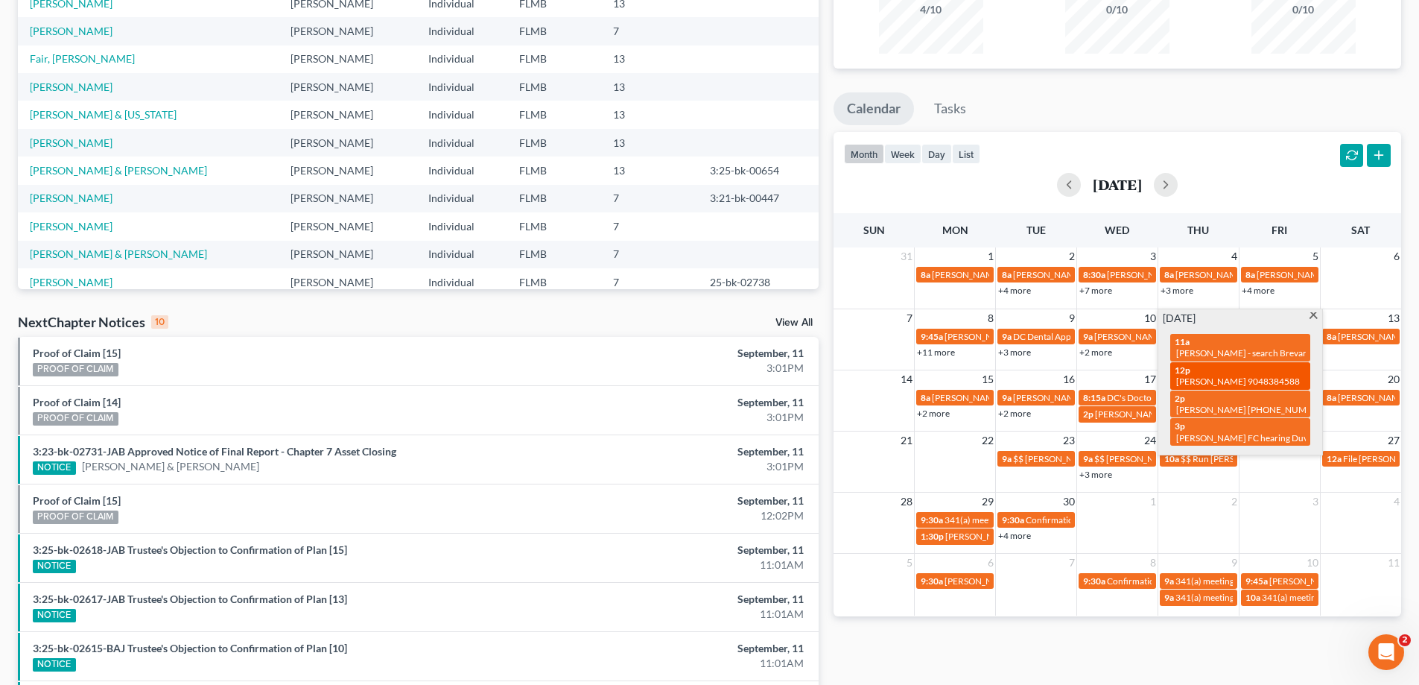
click at [1200, 370] on div "12p [PERSON_NAME] 9048384588" at bounding box center [1240, 375] width 131 height 23
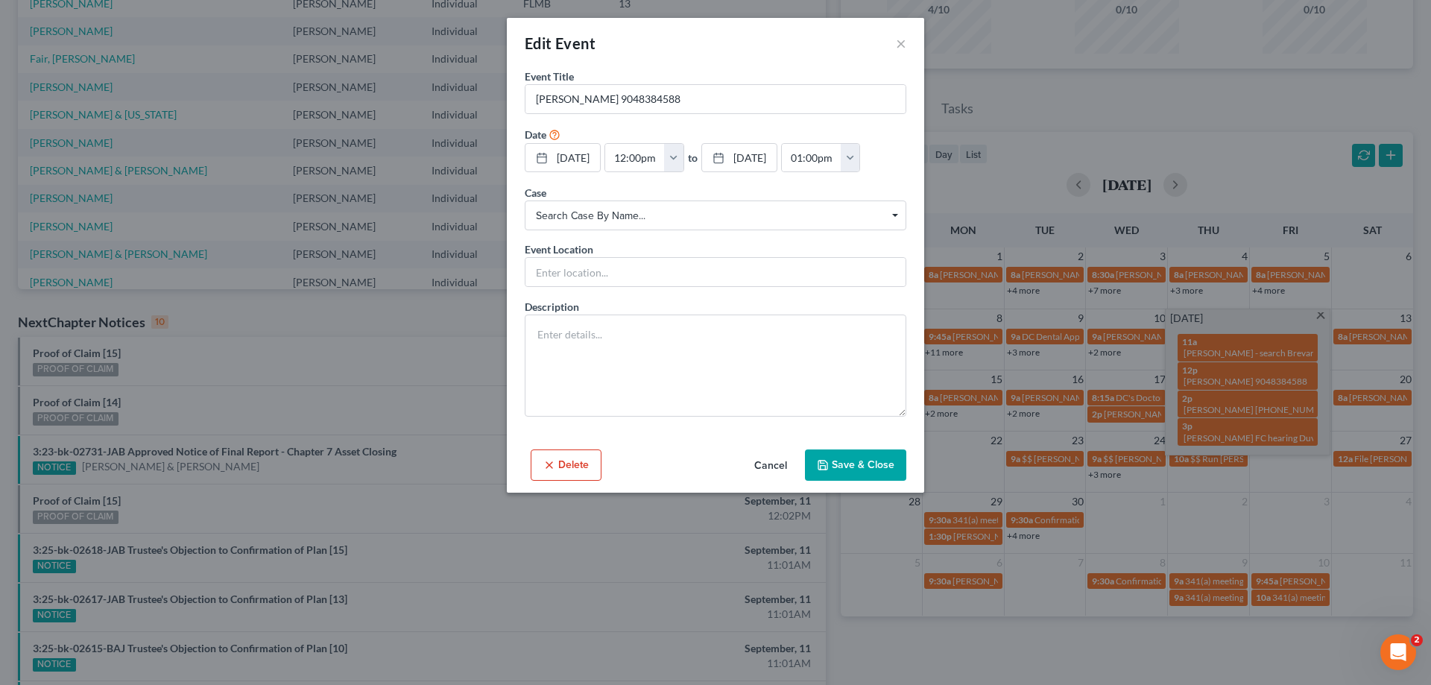
click at [861, 469] on button "Save & Close" at bounding box center [855, 464] width 101 height 31
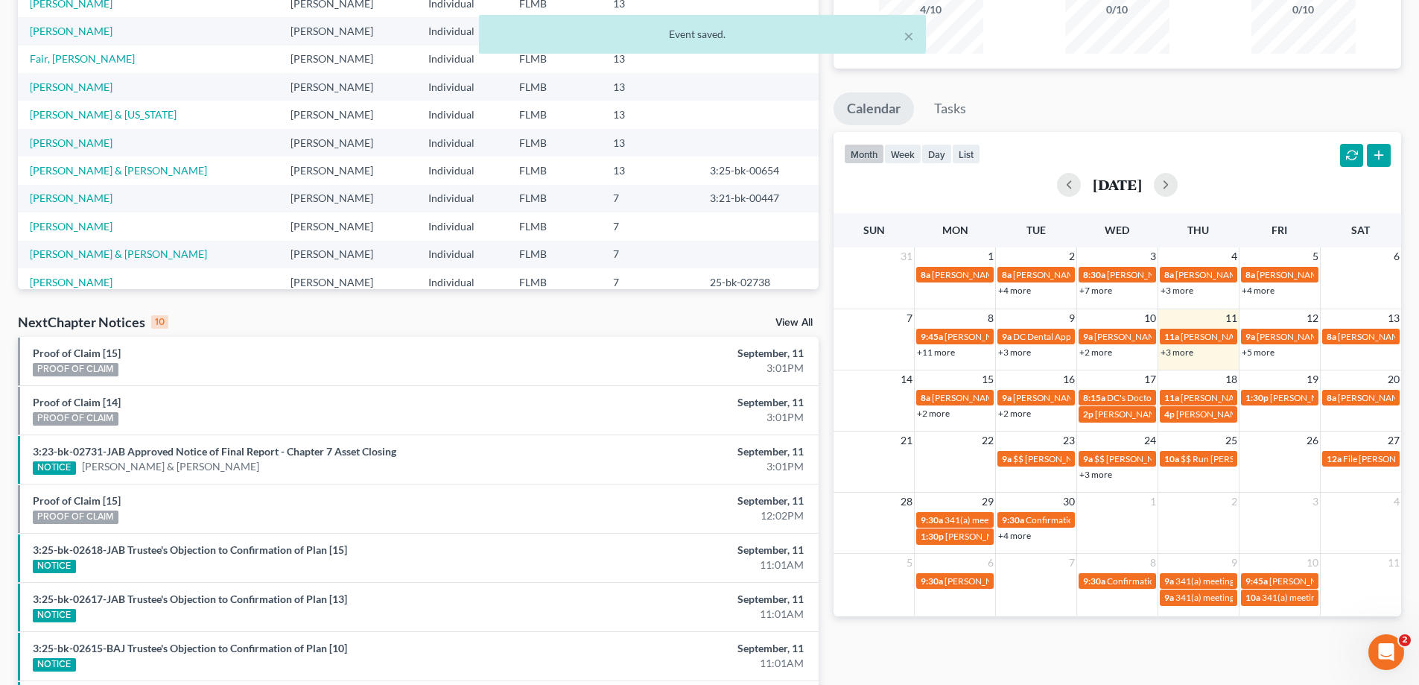
click at [1183, 354] on link "+3 more" at bounding box center [1177, 351] width 33 height 11
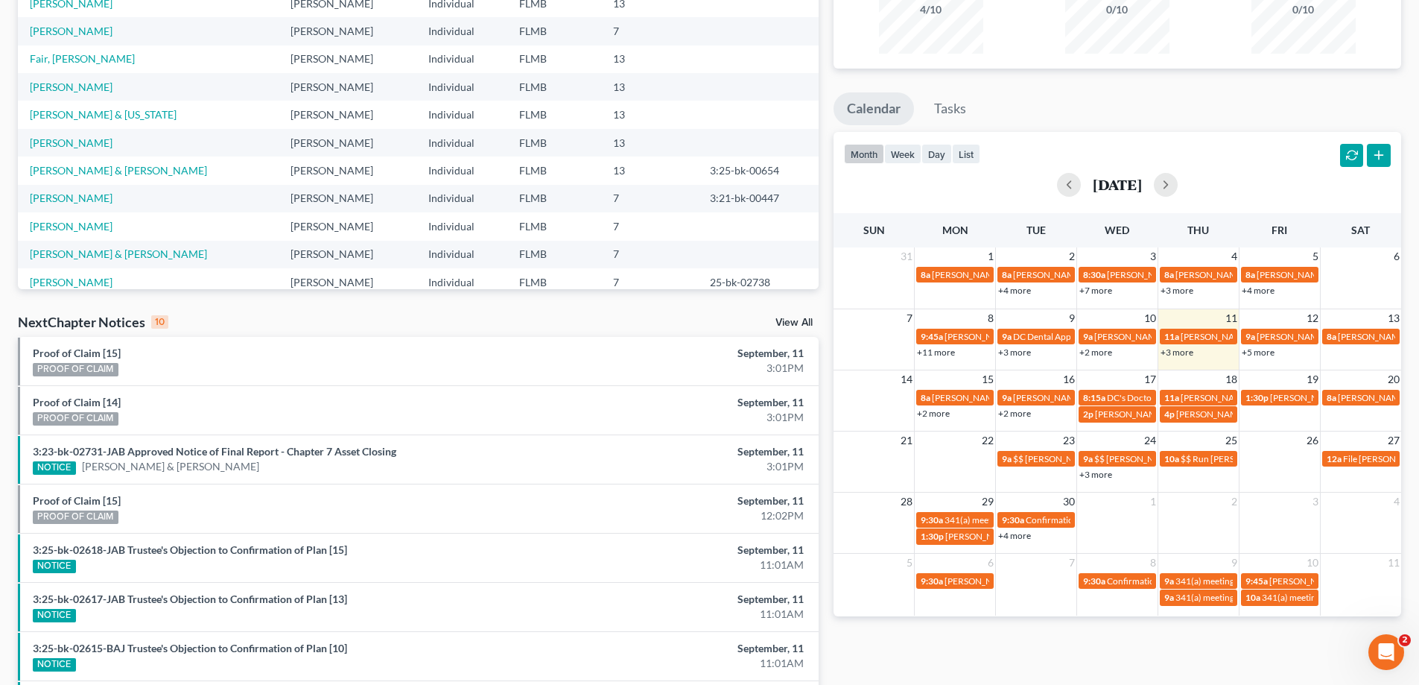
click at [1305, 110] on ul "Calendar Tasks" at bounding box center [1118, 111] width 568 height 39
click at [1277, 317] on td "12" at bounding box center [1279, 317] width 81 height 19
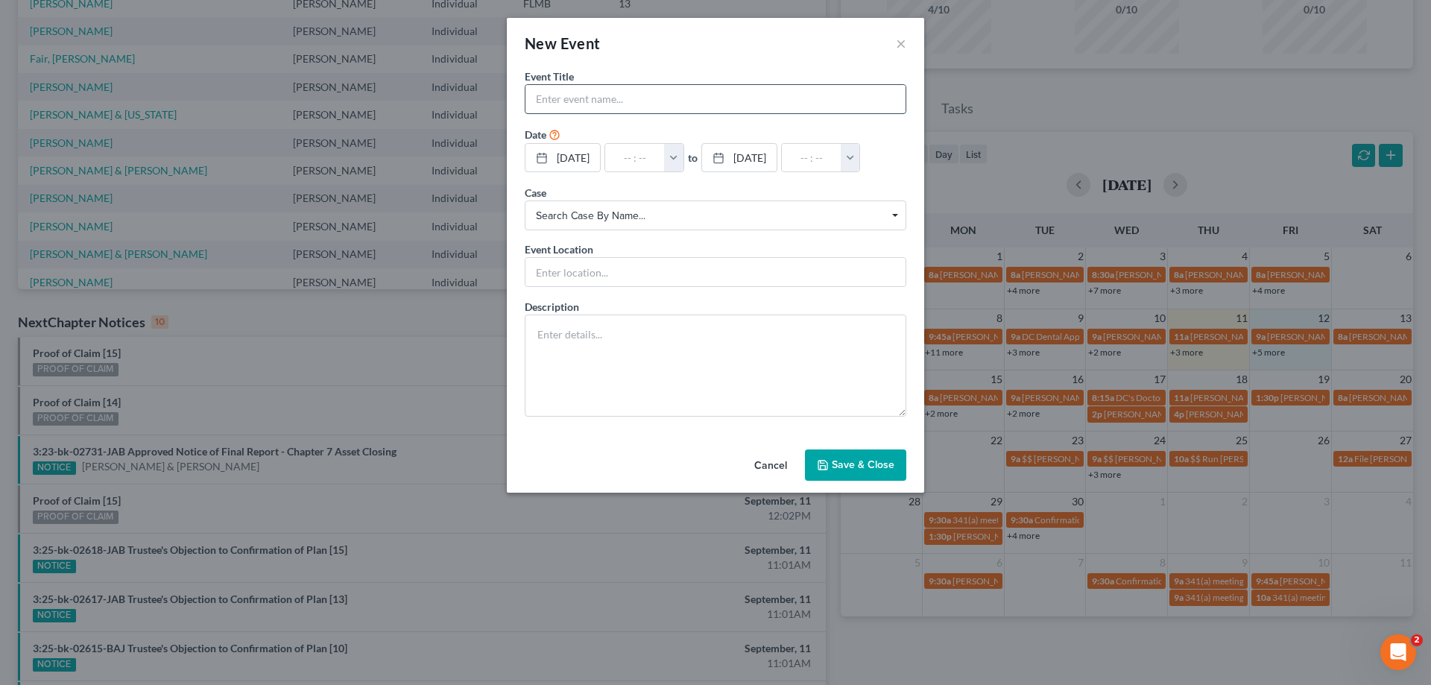
click at [782, 105] on input "text" at bounding box center [715, 99] width 380 height 28
type input "Call [PERSON_NAME]"
click at [854, 457] on button "Save & Close" at bounding box center [855, 464] width 101 height 31
